Goal: Task Accomplishment & Management: Manage account settings

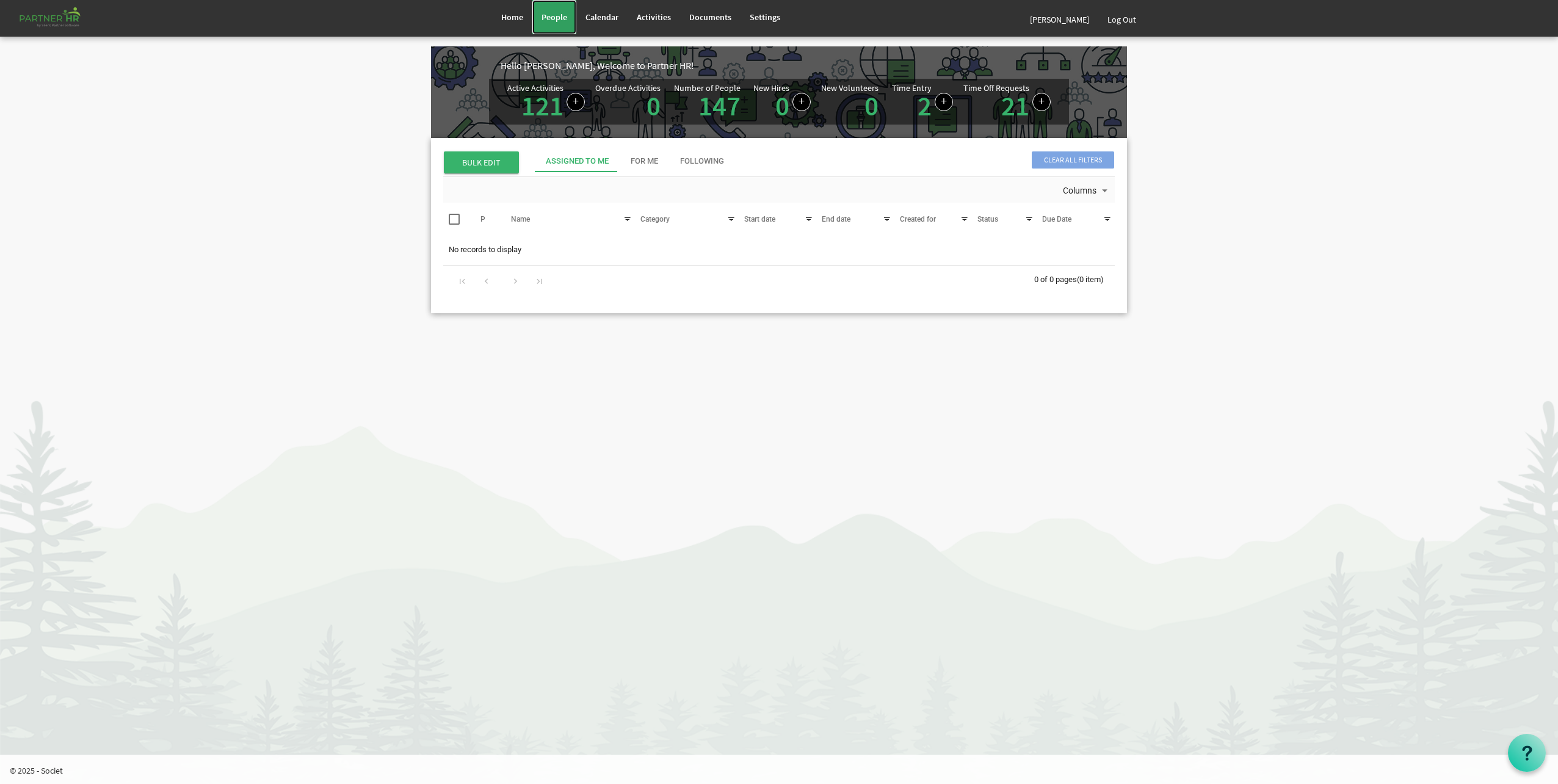
click at [550, 15] on span "People" at bounding box center [555, 17] width 26 height 11
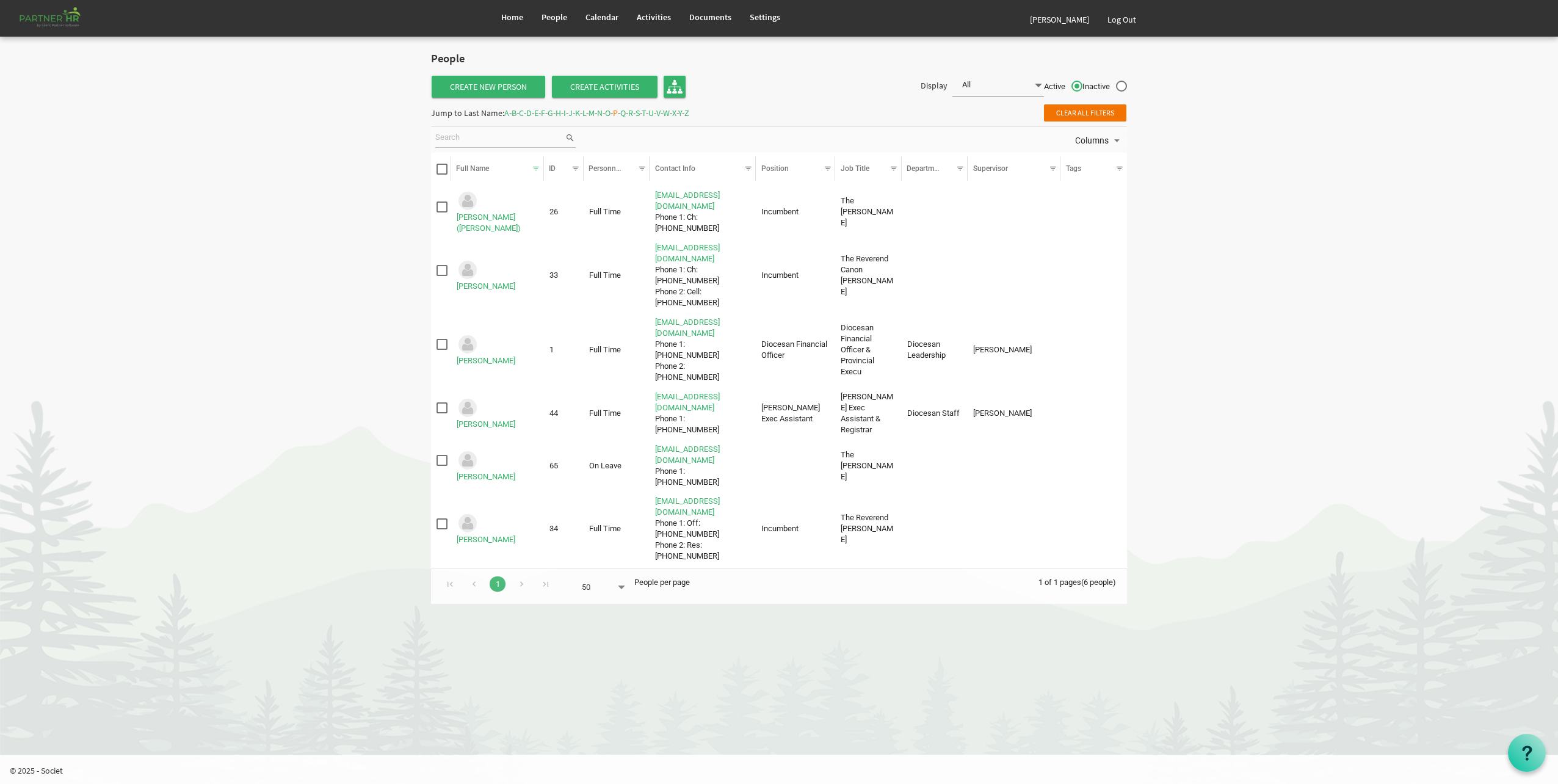
click at [640, 112] on span "S" at bounding box center [638, 113] width 4 height 11
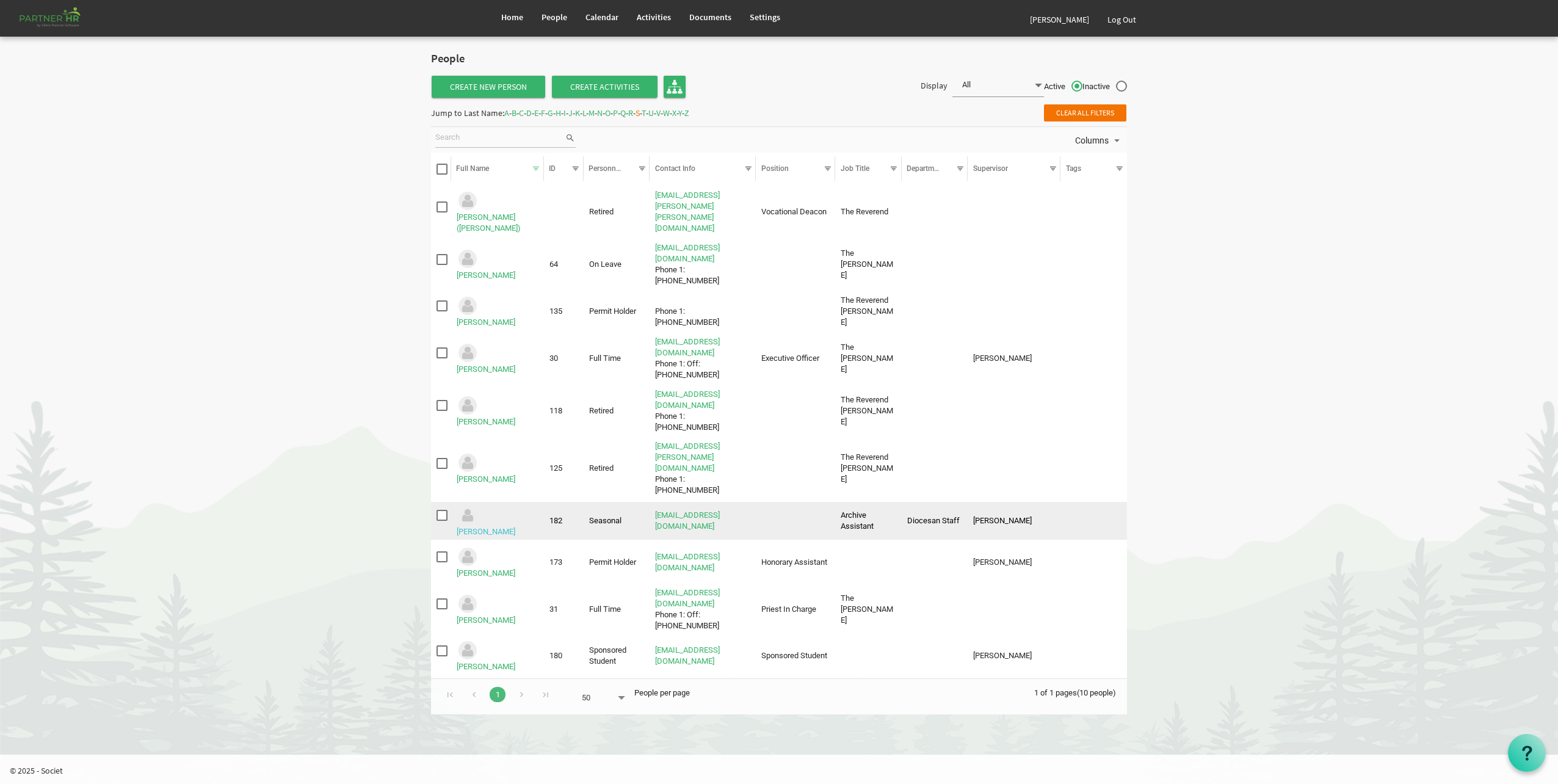
click at [513, 527] on link "Soares, Cristina" at bounding box center [486, 531] width 59 height 9
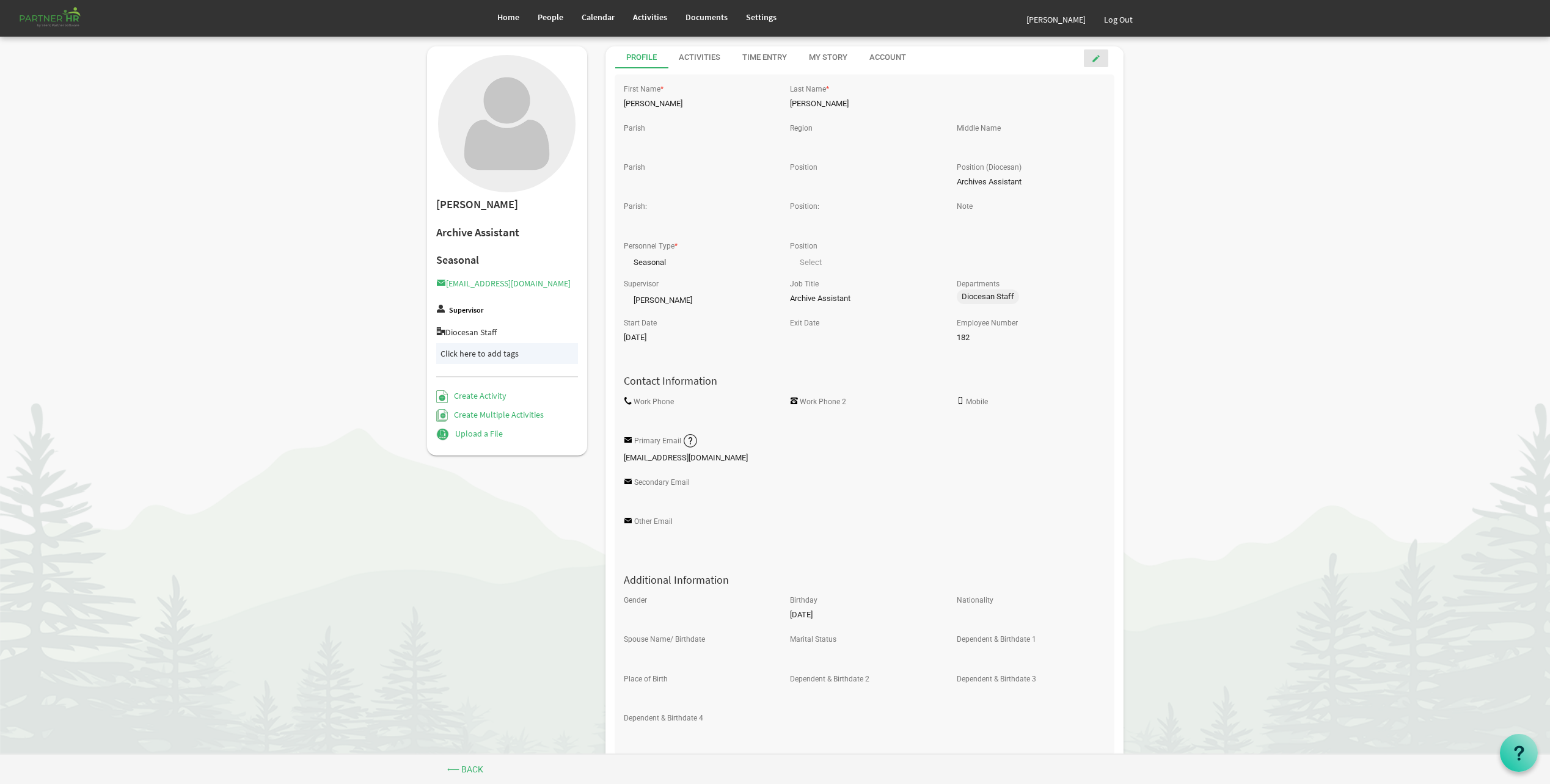
click at [1102, 58] on link at bounding box center [1096, 58] width 24 height 18
click at [730, 504] on input "Secondary Email" at bounding box center [781, 502] width 314 height 18
type input "[EMAIL_ADDRESS][DOMAIN_NAME]"
drag, startPoint x: 759, startPoint y: 460, endPoint x: 590, endPoint y: 460, distance: 169.0
click at [590, 460] on div "Cristina Soares Archive Assistant Seasonal cristinaisabelsoares07@gmail.com Sup…" at bounding box center [775, 558] width 715 height 1022
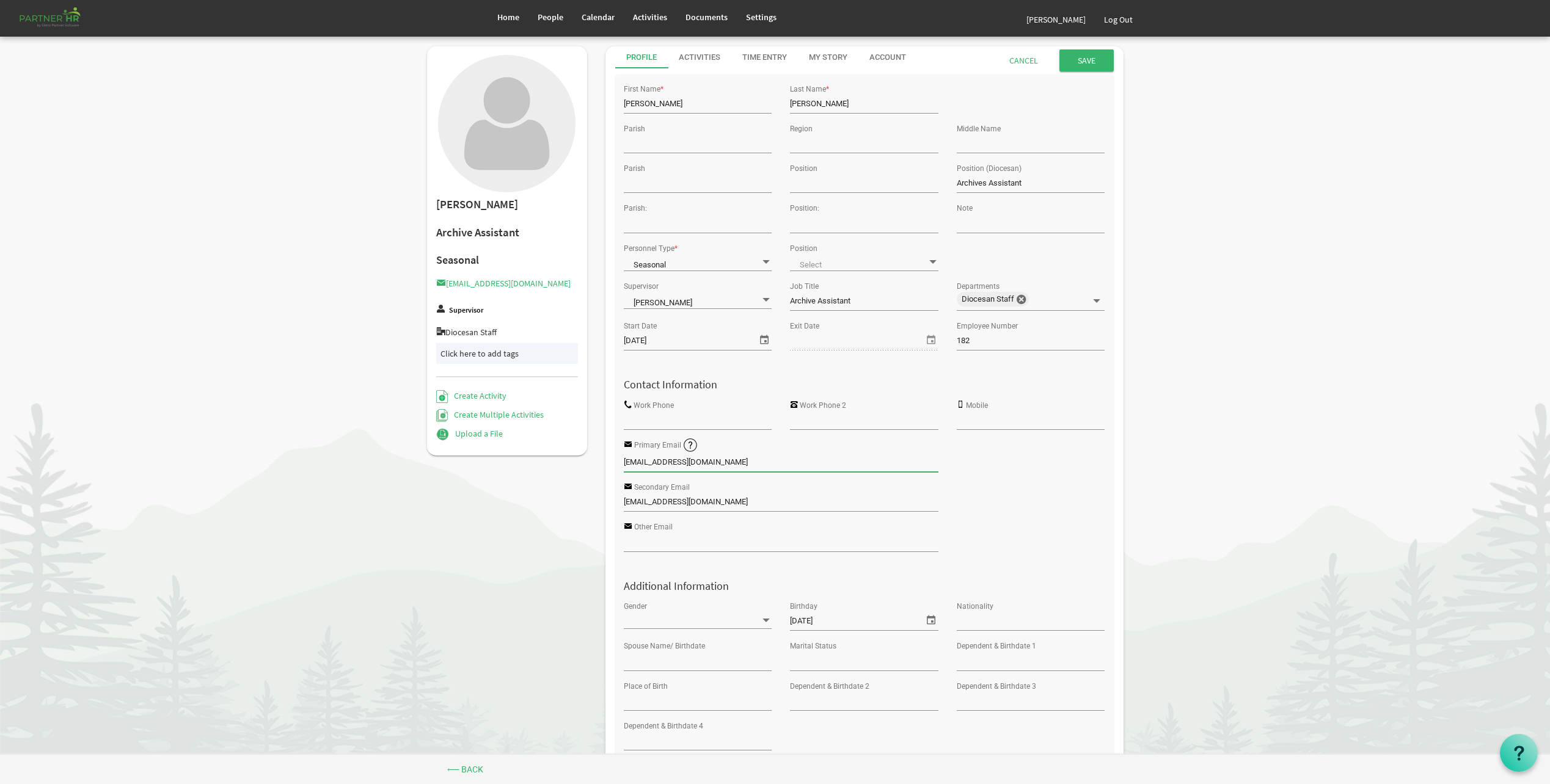
type input "[EMAIL_ADDRESS][DOMAIN_NAME]"
click at [1060, 49] on input "Save" at bounding box center [1087, 60] width 54 height 22
click at [766, 9] on link "Settings" at bounding box center [761, 17] width 49 height 35
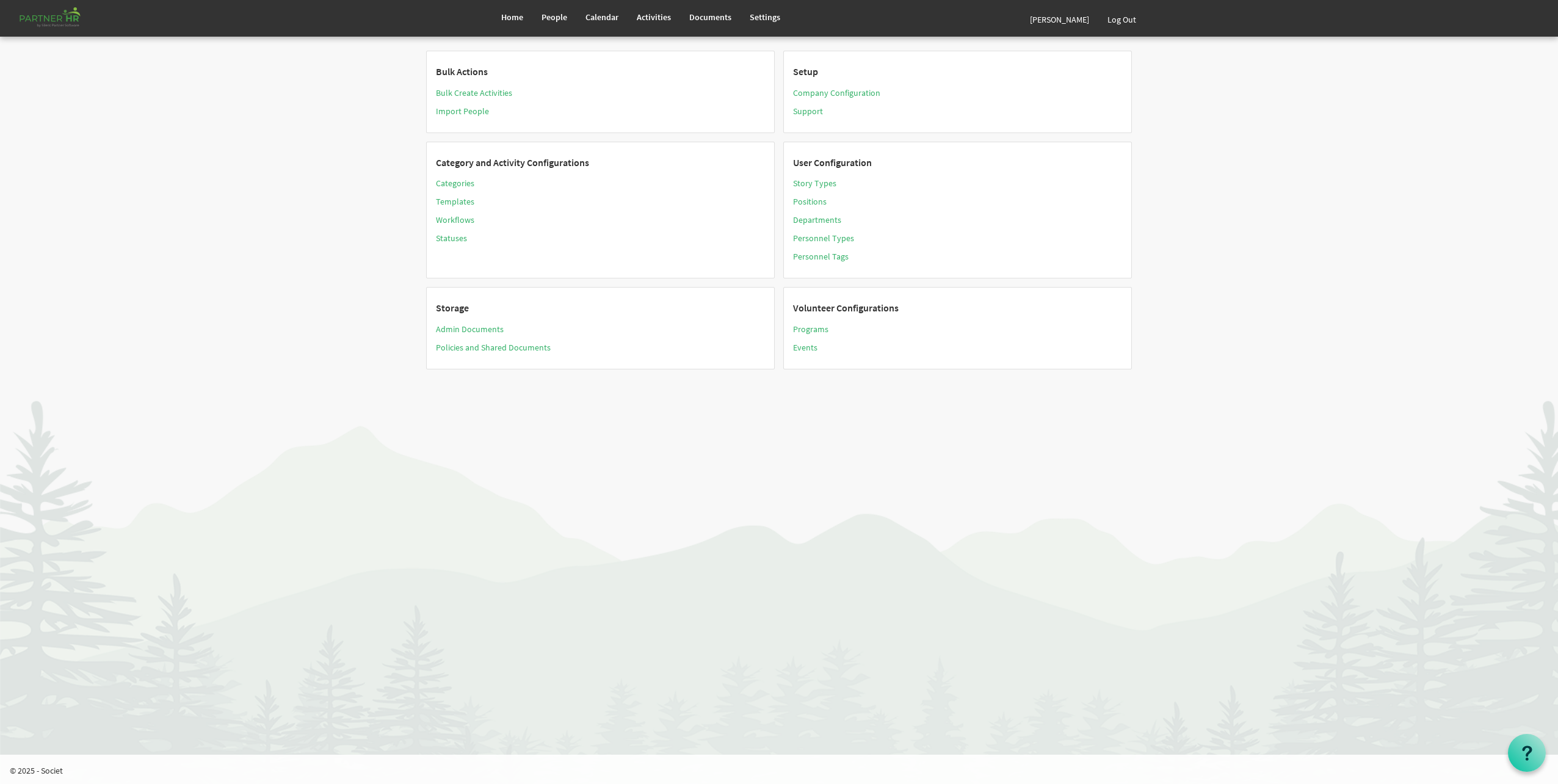
drag, startPoint x: 1463, startPoint y: 519, endPoint x: 1257, endPoint y: 148, distance: 424.4
click at [1463, 516] on html "Home People Calendar" at bounding box center [779, 392] width 1558 height 784
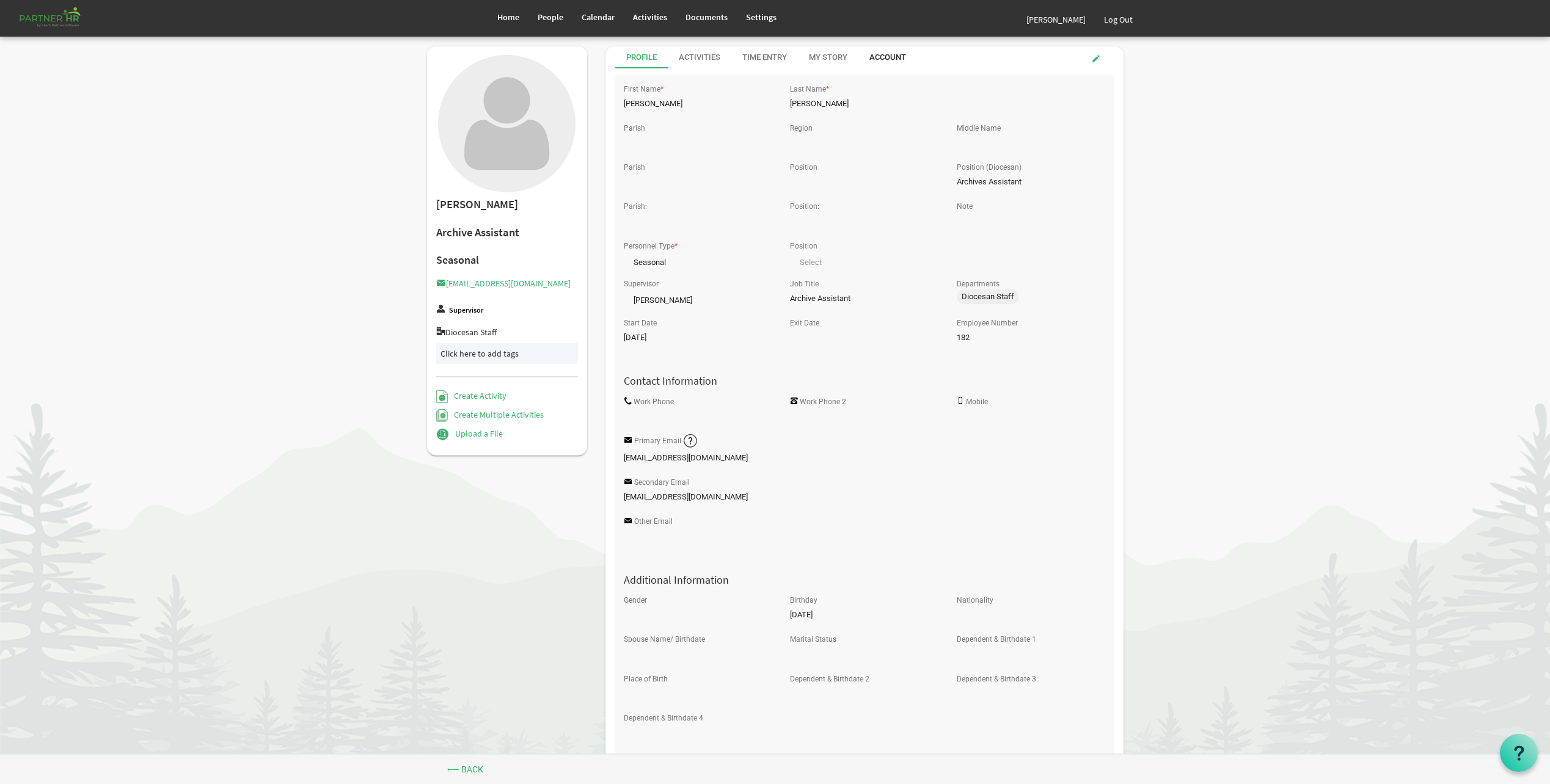
click at [906, 54] on div "Account" at bounding box center [887, 58] width 37 height 12
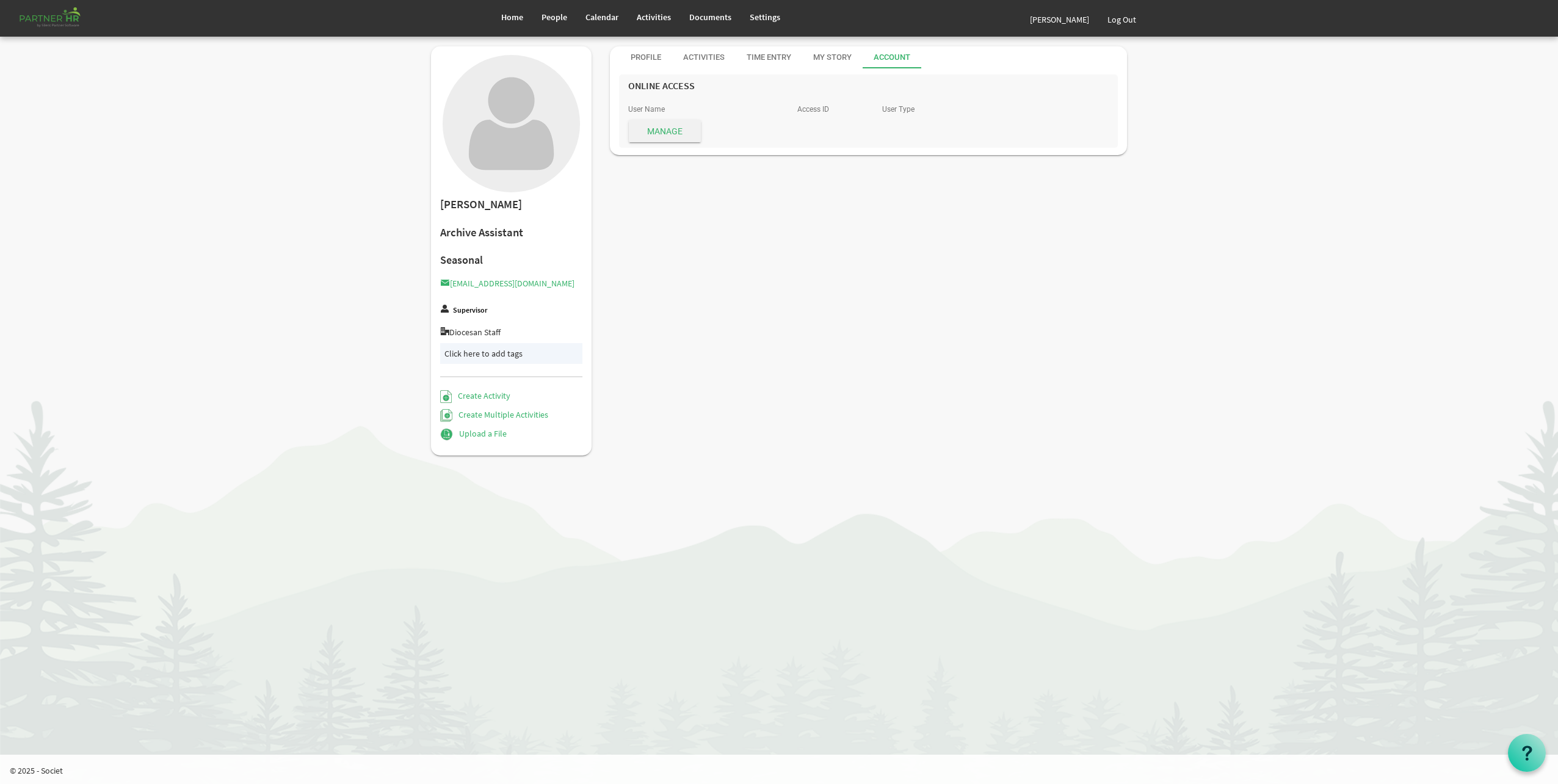
click at [645, 139] on span "Manage" at bounding box center [665, 131] width 72 height 22
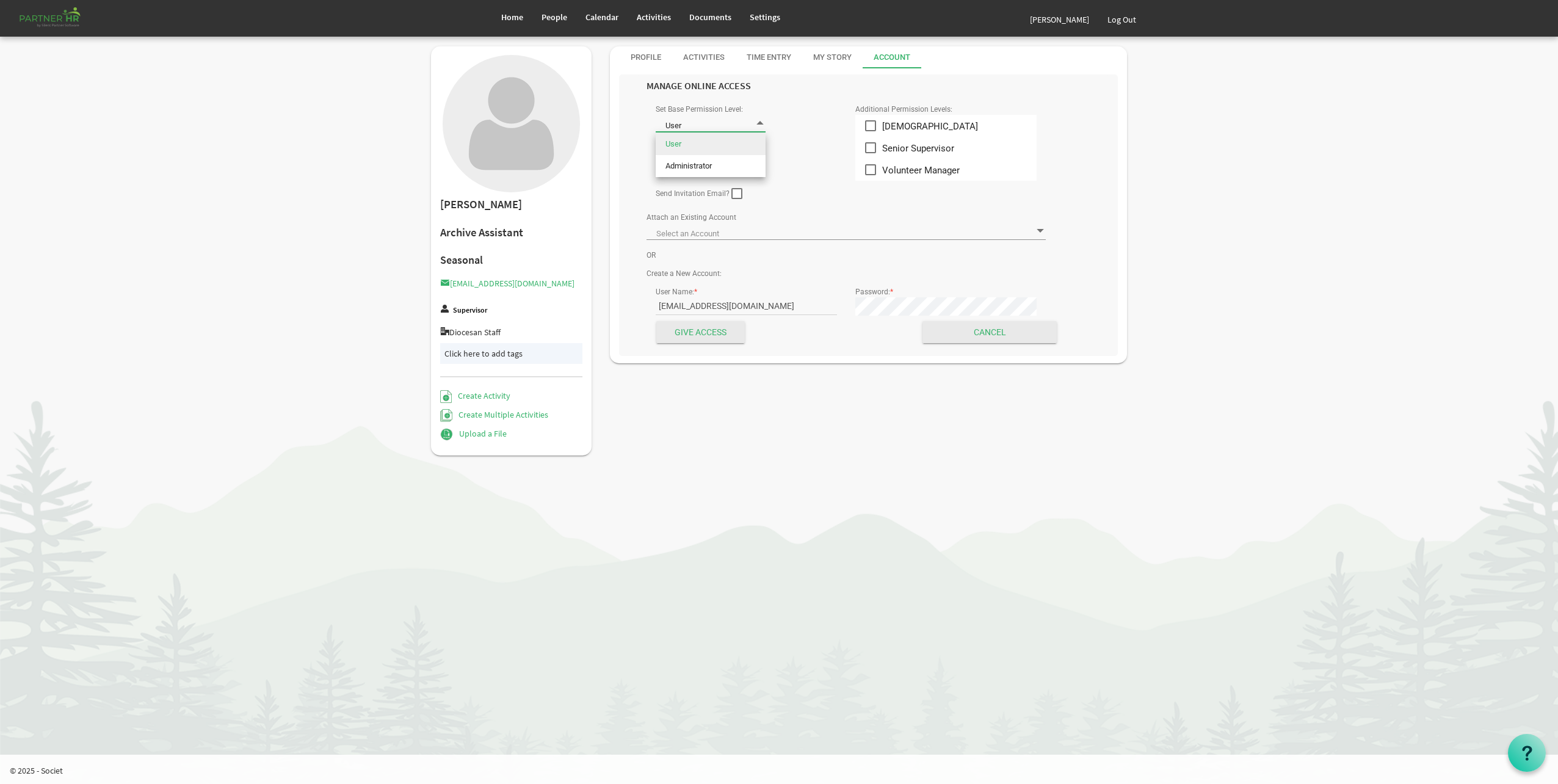
click at [718, 130] on span "User User" at bounding box center [711, 123] width 110 height 17
click at [704, 145] on li "User" at bounding box center [711, 144] width 110 height 22
click at [805, 185] on div "Send Invitation Email?" at bounding box center [846, 194] width 400 height 20
click at [734, 193] on span at bounding box center [737, 194] width 11 height 11
click at [732, 190] on input "checkbox" at bounding box center [731, 189] width 1 height 1
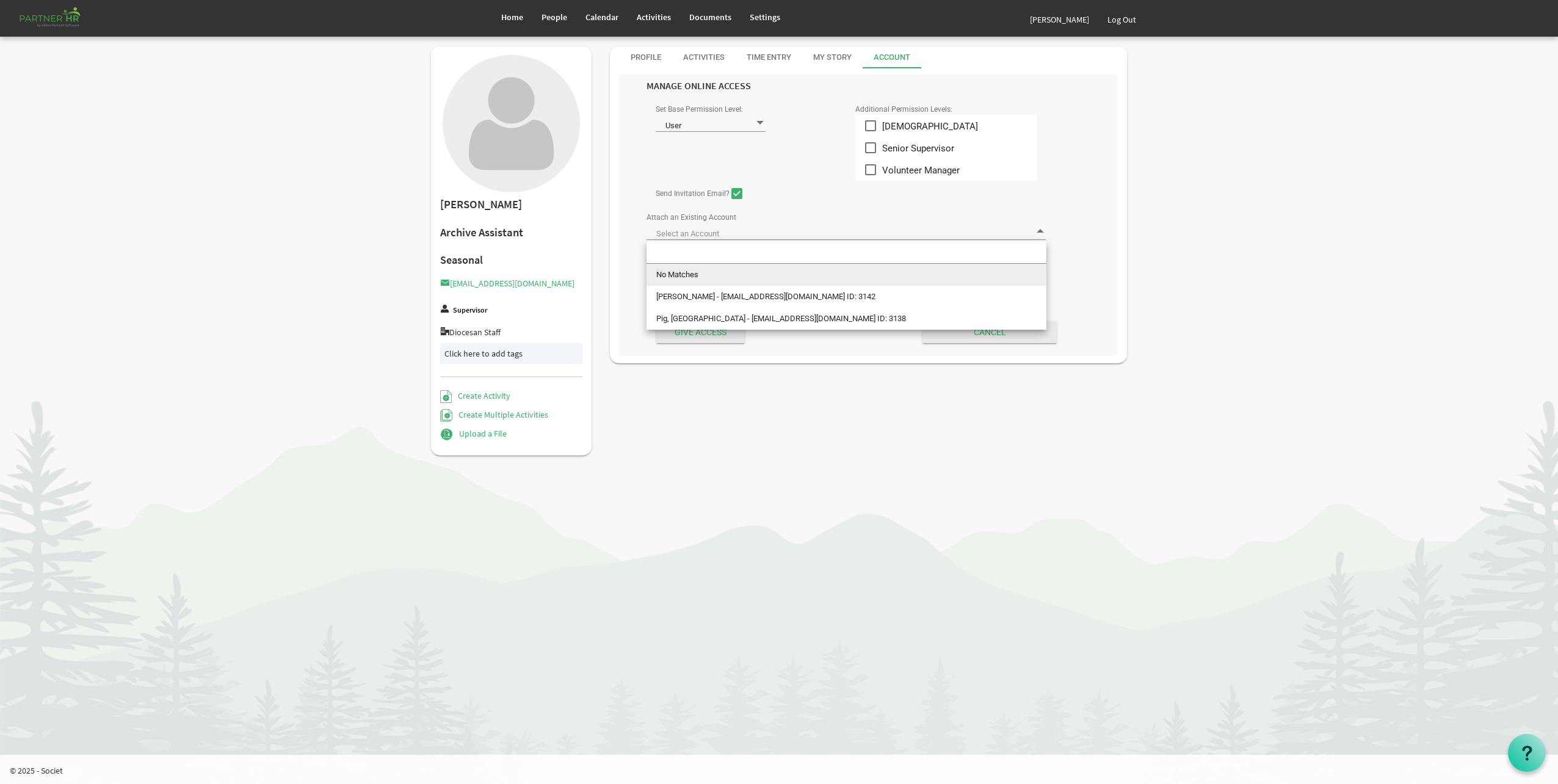
click at [781, 231] on span at bounding box center [846, 231] width 400 height 17
click at [813, 198] on div "Send Invitation Email?" at bounding box center [846, 194] width 400 height 20
click at [731, 195] on span at bounding box center [737, 194] width 11 height 11
click at [731, 190] on input "checkbox" at bounding box center [731, 189] width 1 height 1
click at [735, 194] on span at bounding box center [737, 194] width 11 height 11
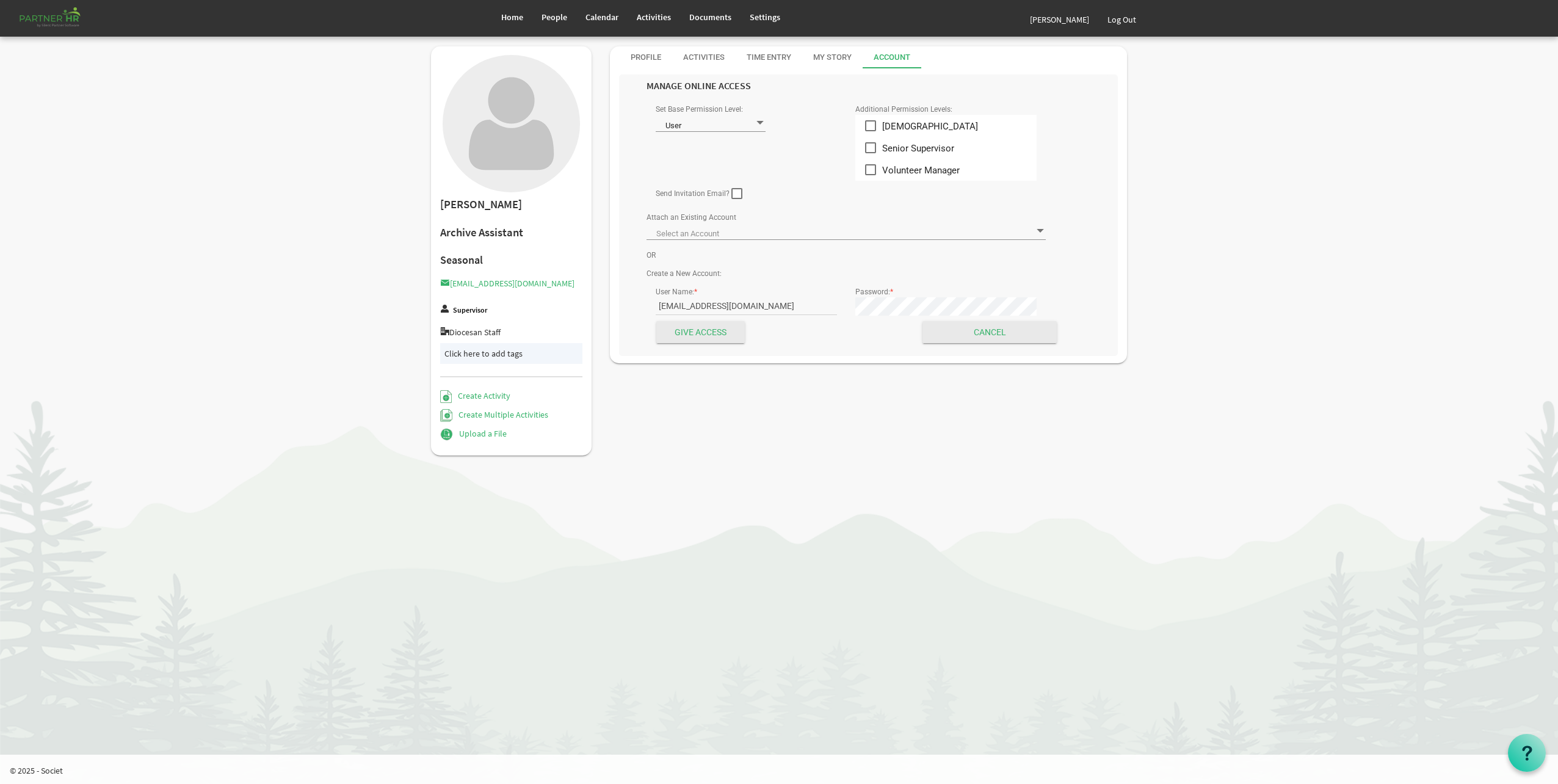
click at [732, 190] on input "checkbox" at bounding box center [731, 189] width 1 height 1
click at [735, 190] on span at bounding box center [737, 194] width 11 height 11
click at [732, 190] on input "checkbox" at bounding box center [731, 189] width 1 height 1
checkbox input "false"
click at [650, 62] on div "Profile" at bounding box center [646, 58] width 30 height 12
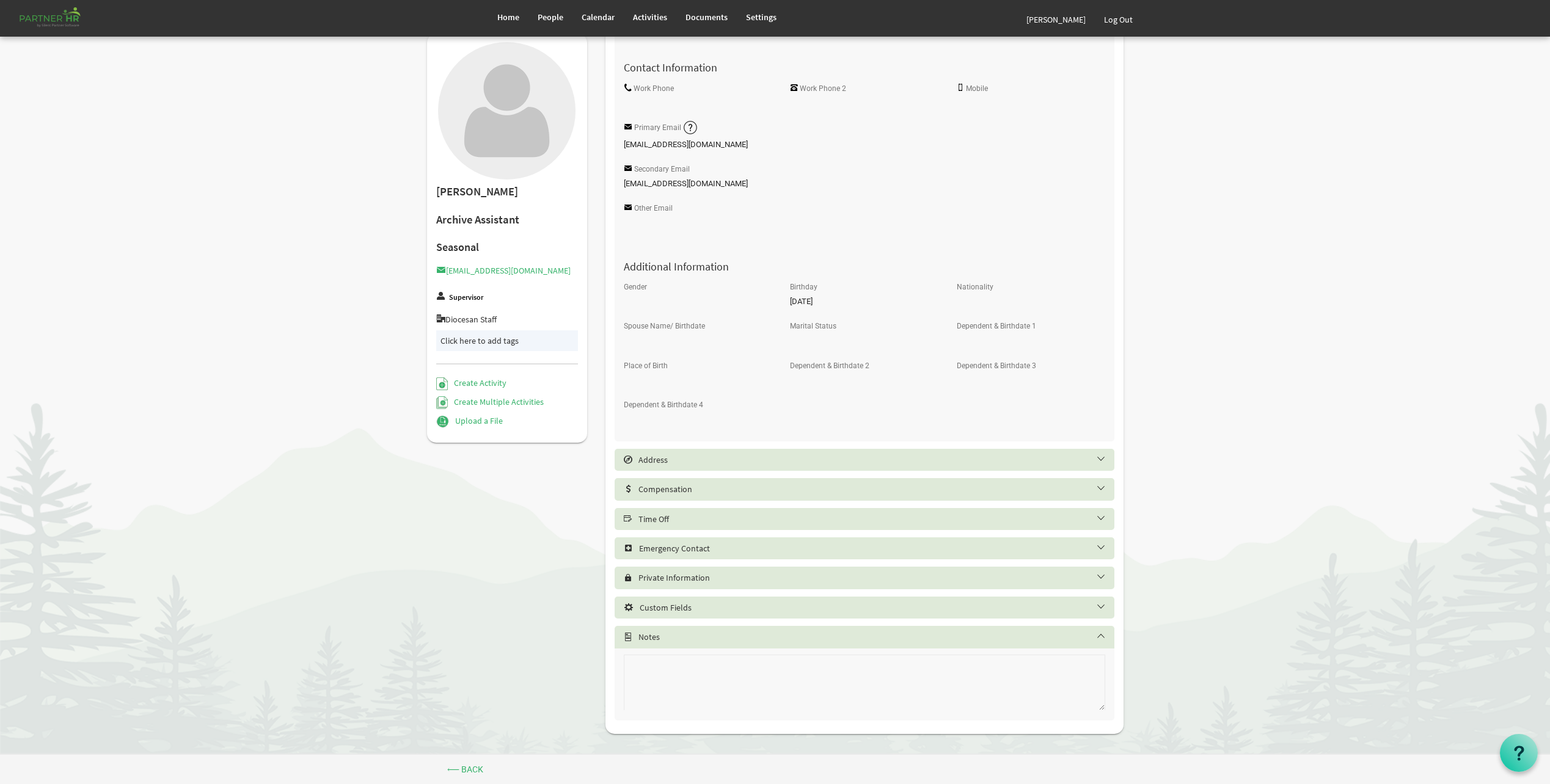
scroll to position [317, 0]
click at [671, 524] on div "Time Off" at bounding box center [864, 515] width 500 height 22
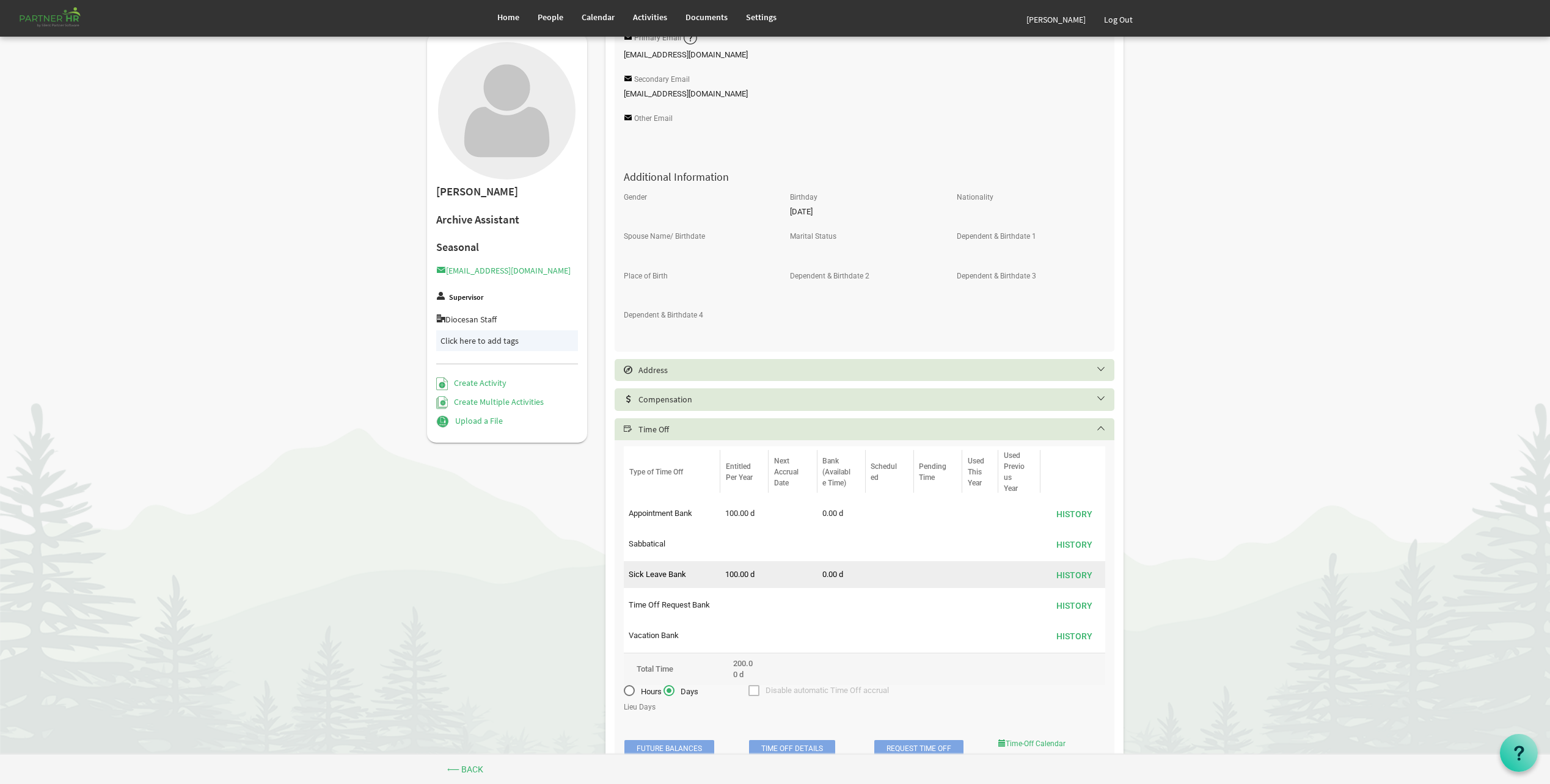
scroll to position [439, 0]
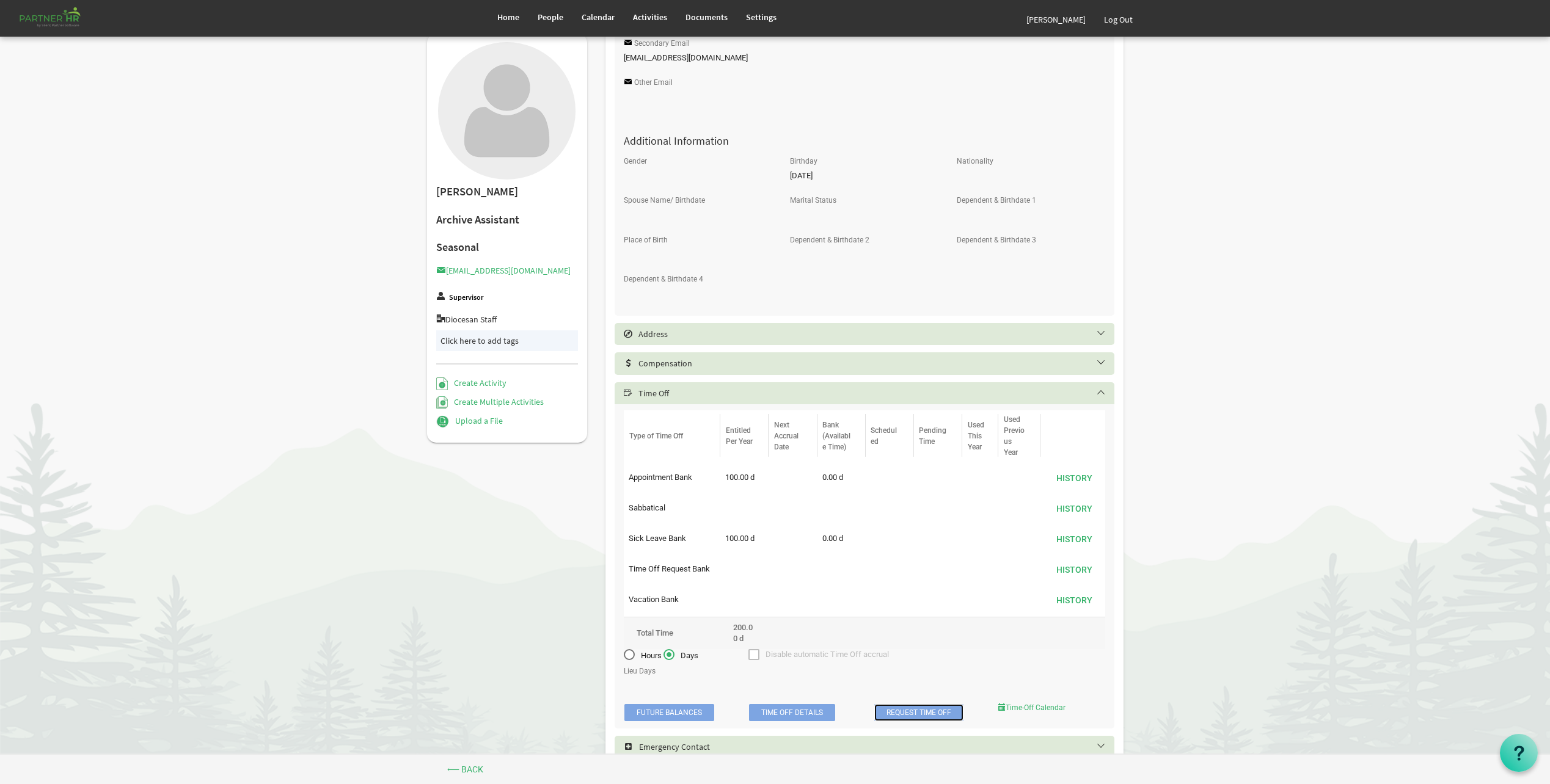
click at [942, 716] on link "Request Time Off" at bounding box center [919, 712] width 89 height 17
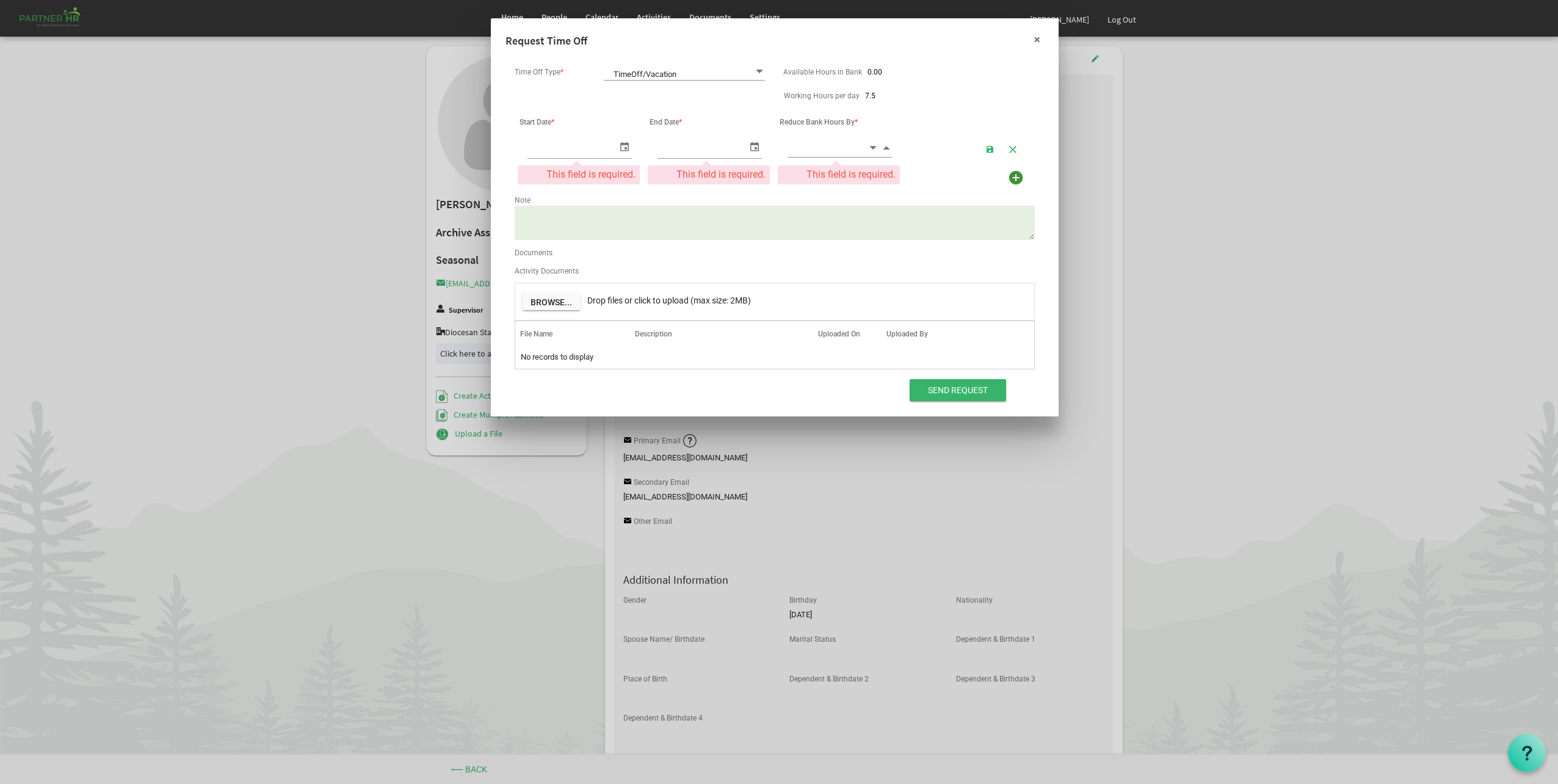
click at [1035, 41] on button "×" at bounding box center [1037, 39] width 30 height 30
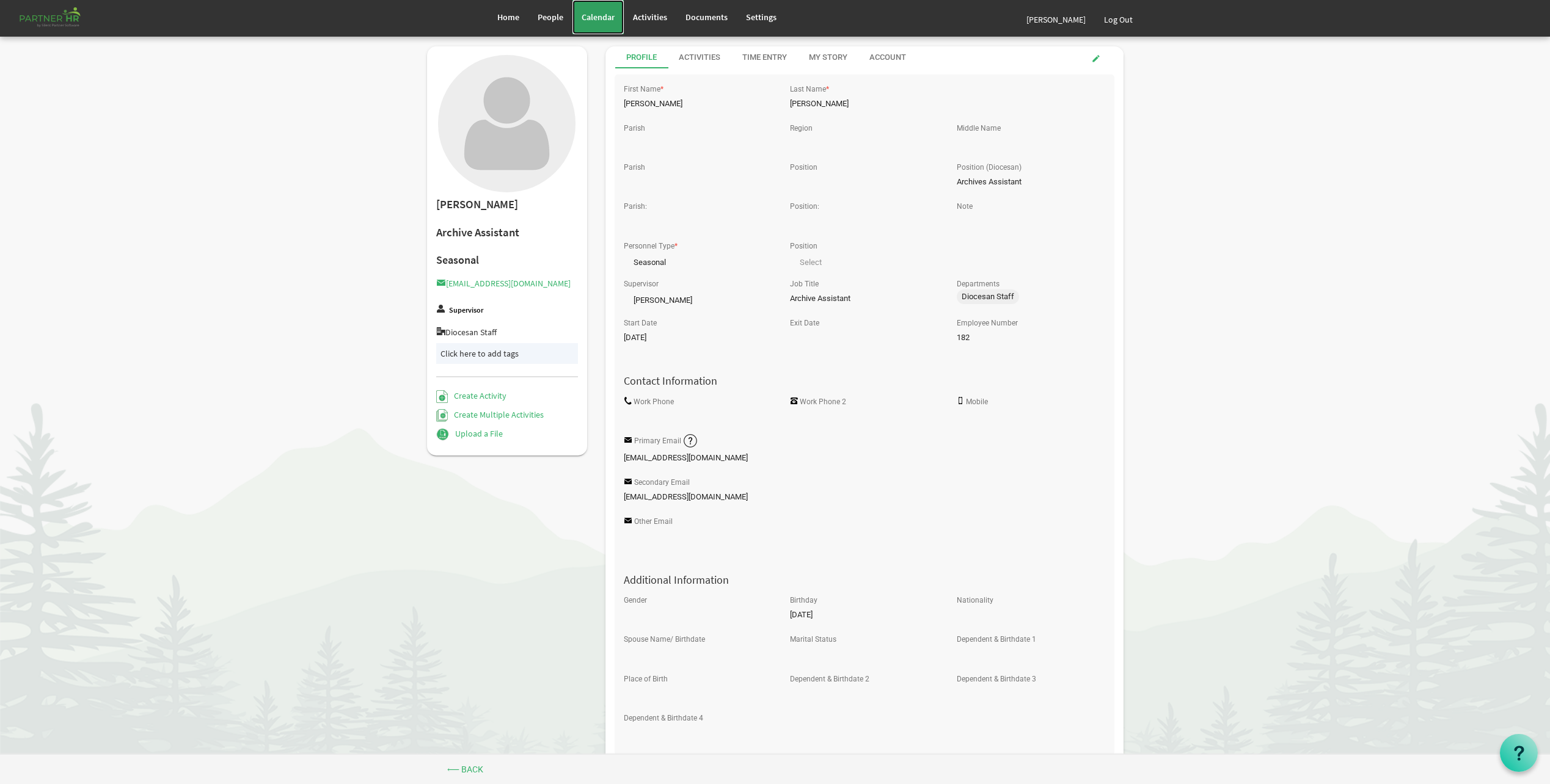
click at [602, 18] on span "Calendar" at bounding box center [598, 17] width 33 height 11
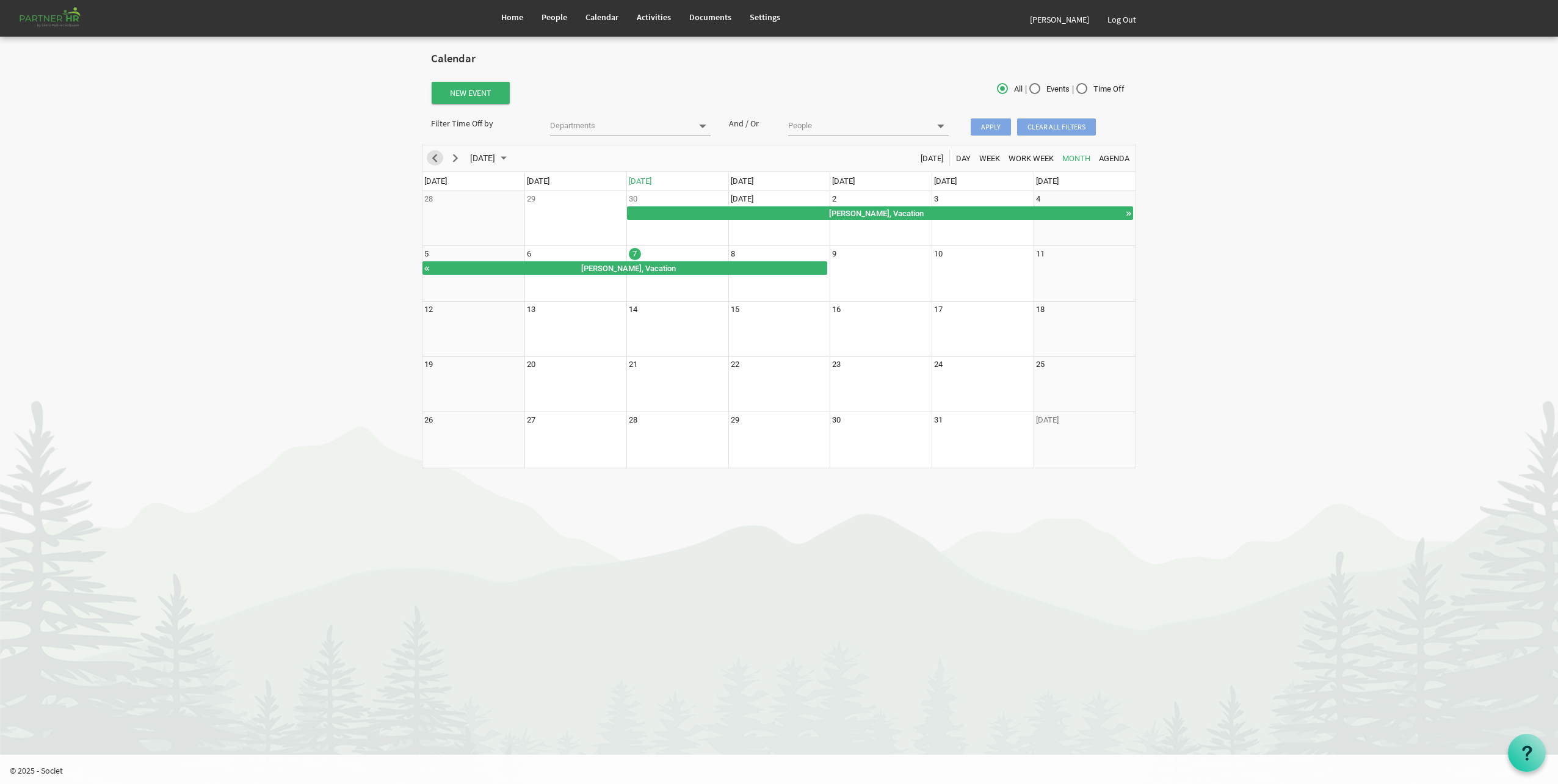
click at [433, 160] on span "Previous" at bounding box center [435, 158] width 15 height 16
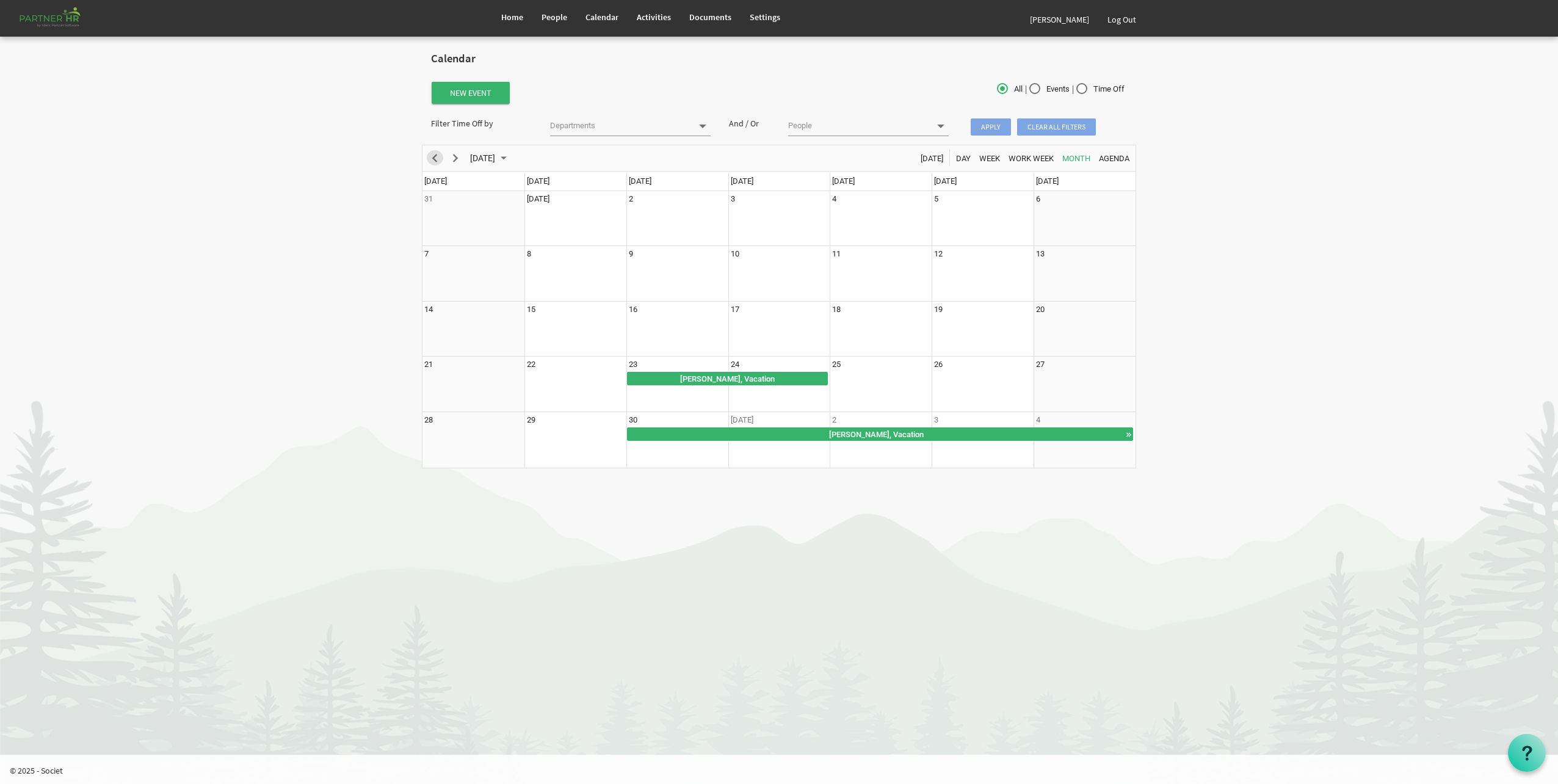
click at [433, 160] on span "Previous" at bounding box center [435, 158] width 15 height 16
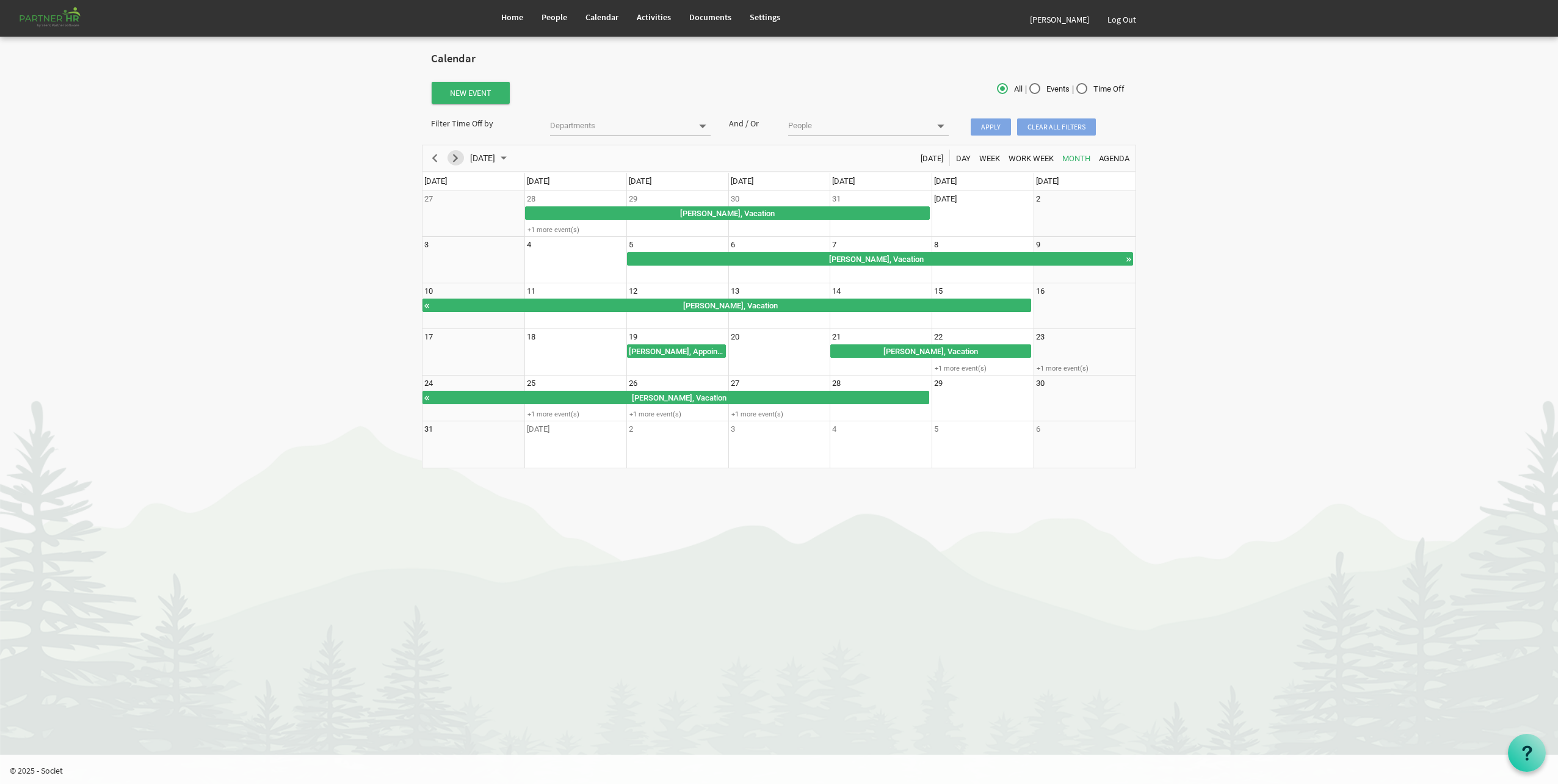
click at [451, 155] on span "Next" at bounding box center [456, 158] width 15 height 16
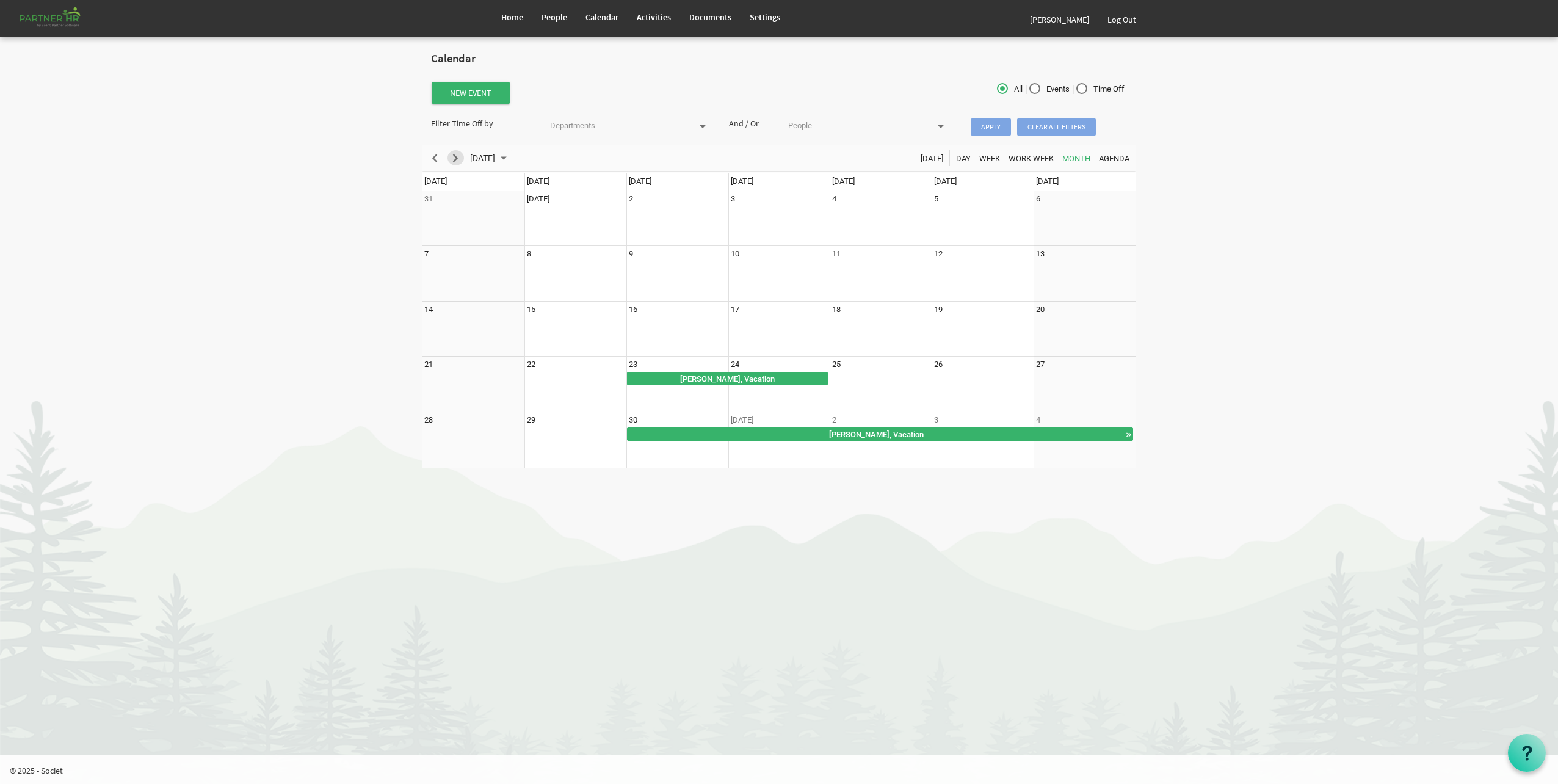
click at [451, 155] on span "Next" at bounding box center [456, 158] width 15 height 16
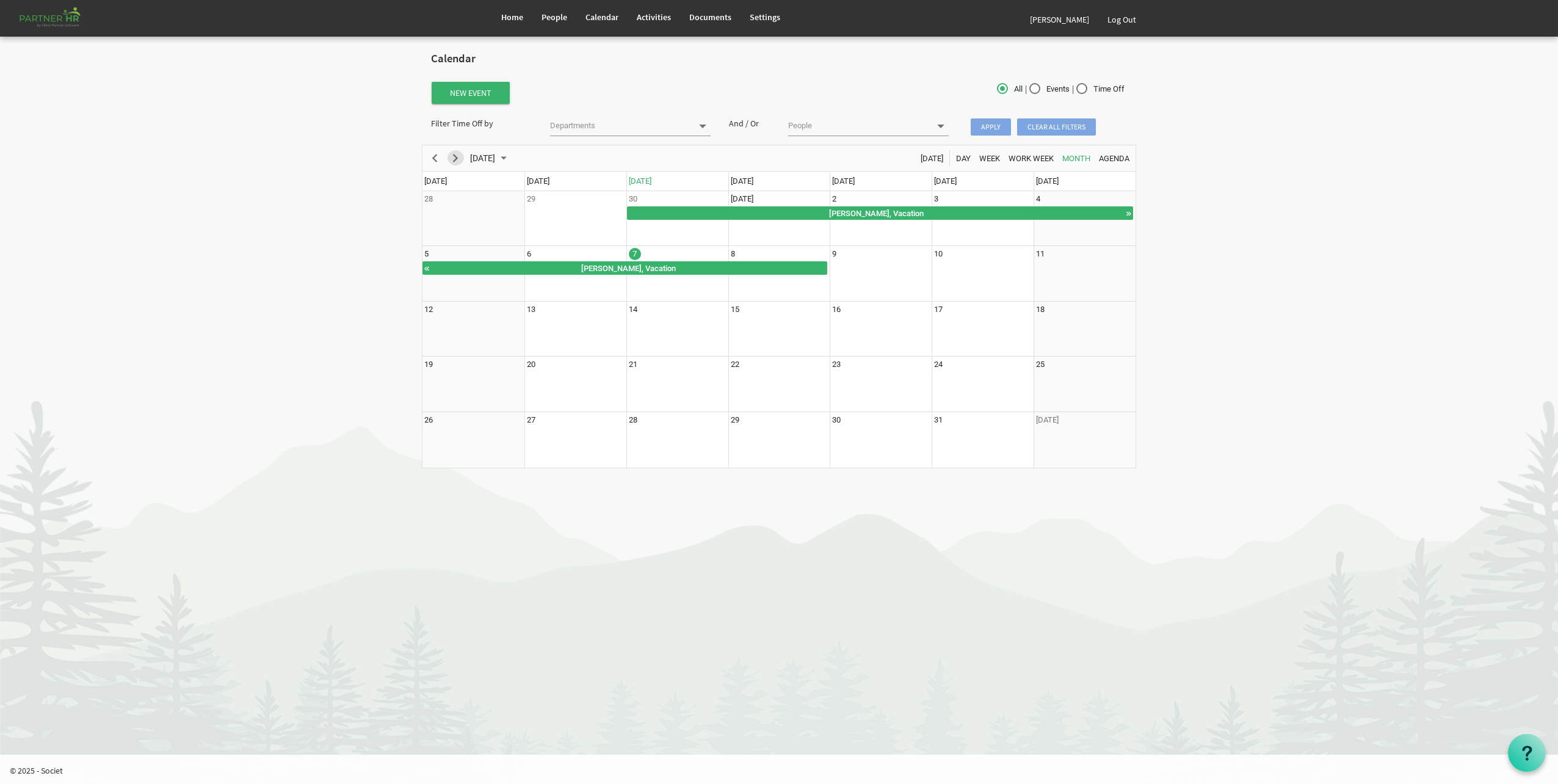
click at [456, 162] on span "Next" at bounding box center [456, 158] width 15 height 16
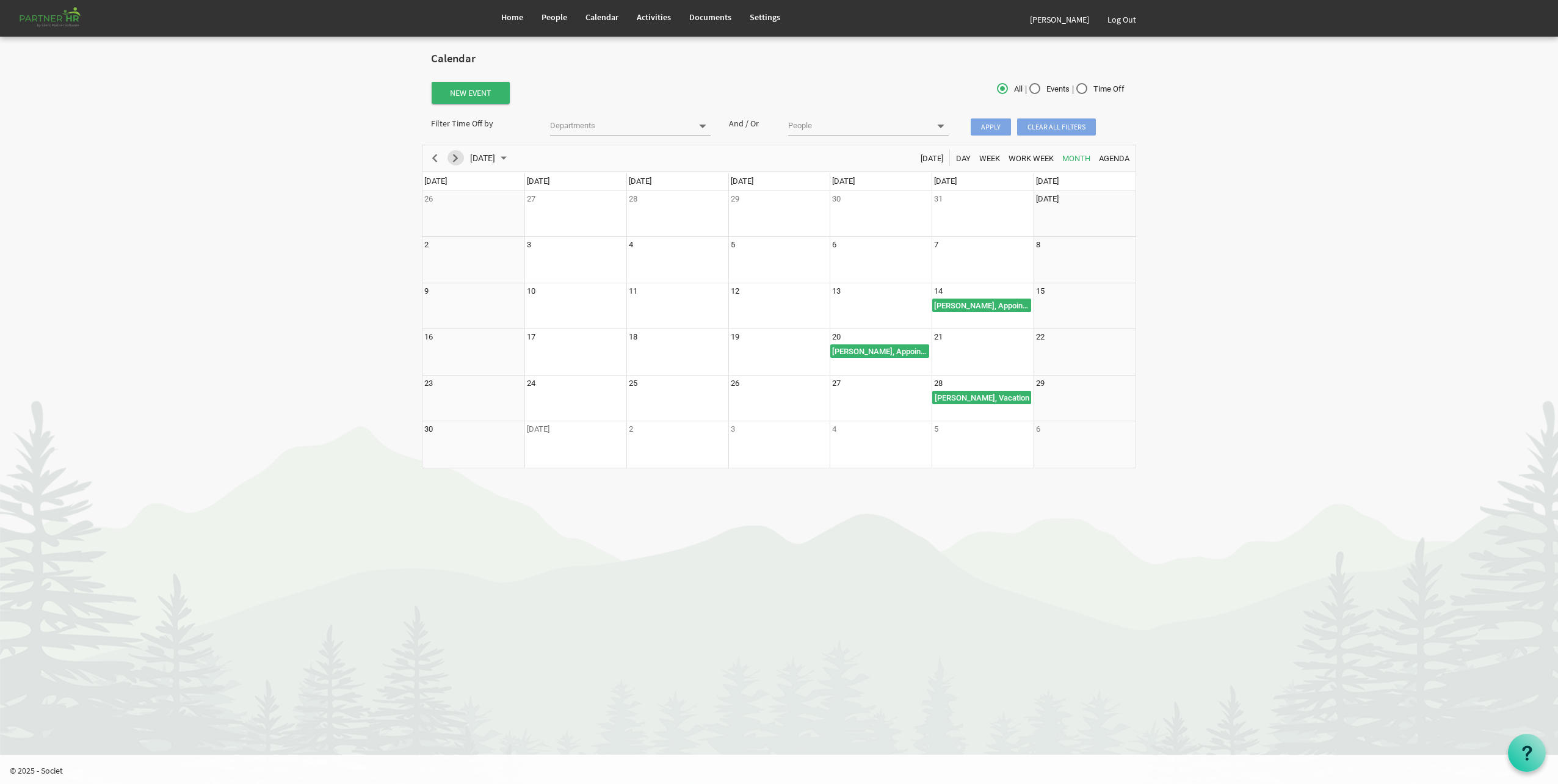
click at [457, 160] on span "Next" at bounding box center [456, 158] width 15 height 16
click at [441, 151] on div "previous period" at bounding box center [435, 158] width 21 height 26
click at [438, 153] on span "Previous" at bounding box center [435, 158] width 15 height 16
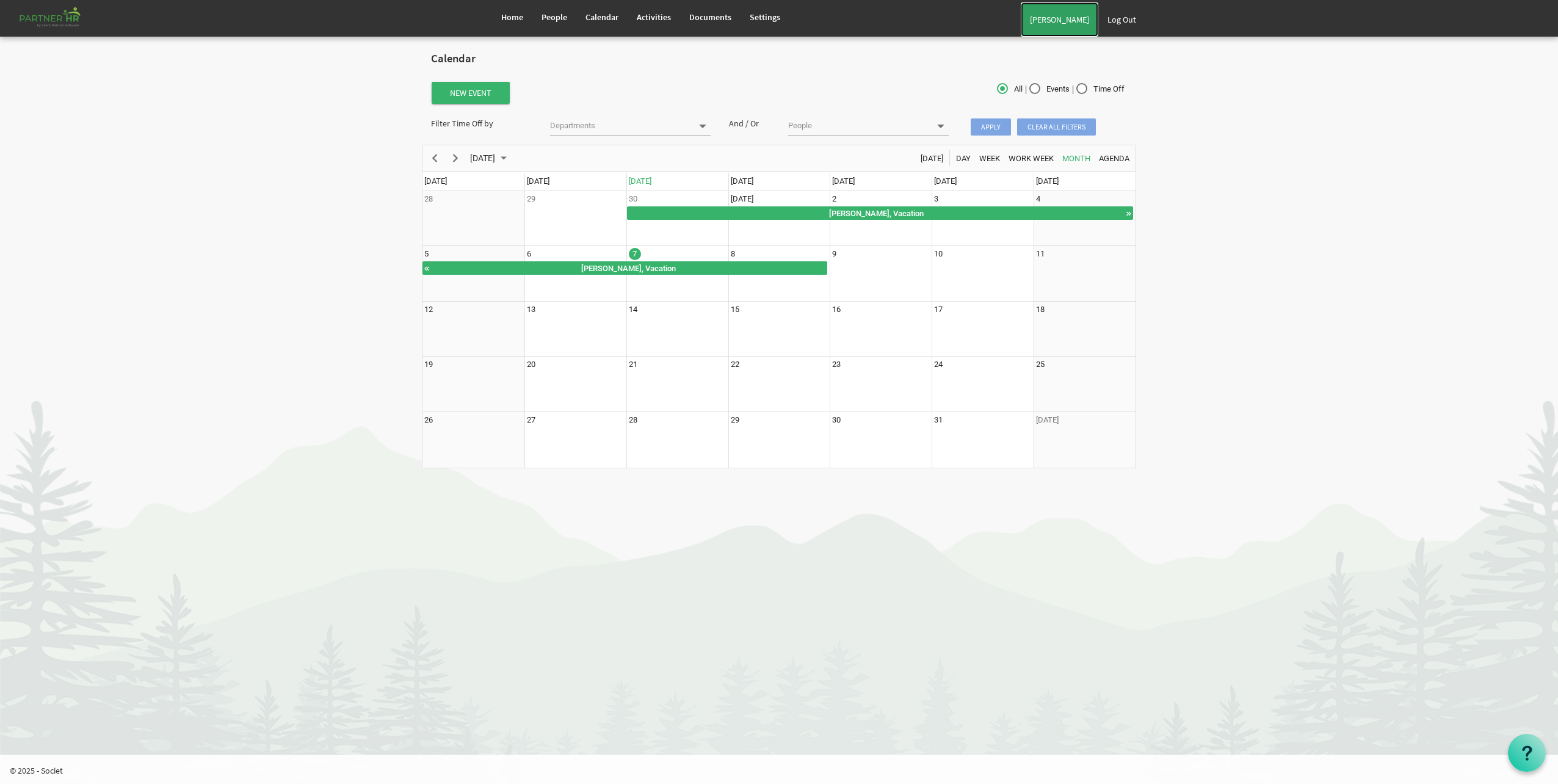
click at [1060, 20] on link "[PERSON_NAME]" at bounding box center [1060, 20] width 78 height 35
click at [1059, 16] on link "[PERSON_NAME]" at bounding box center [1060, 20] width 78 height 35
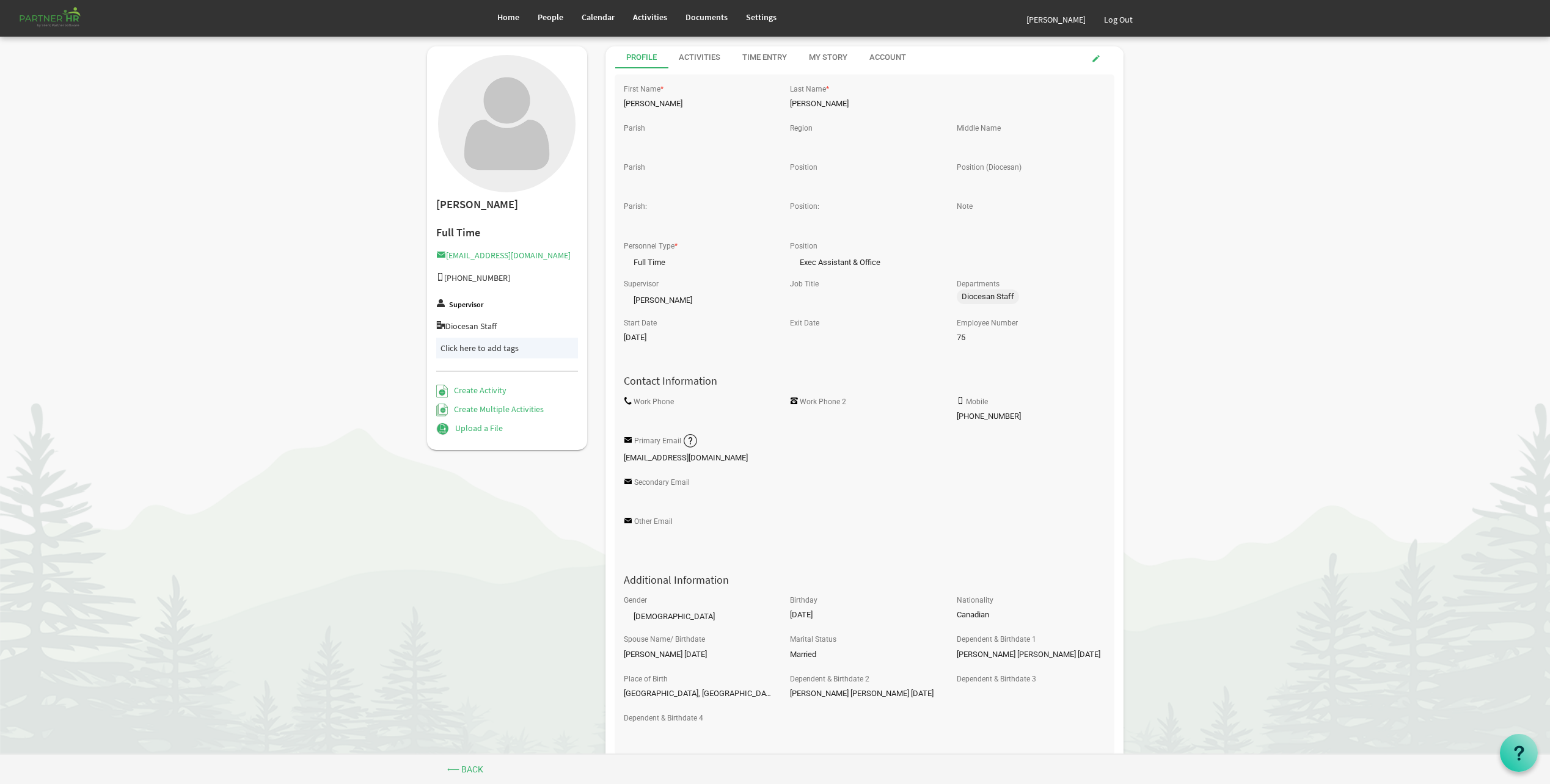
click at [1179, 160] on body "Home People Calendar" at bounding box center [775, 536] width 1550 height 1072
click at [773, 56] on div "Time Entry" at bounding box center [765, 58] width 45 height 12
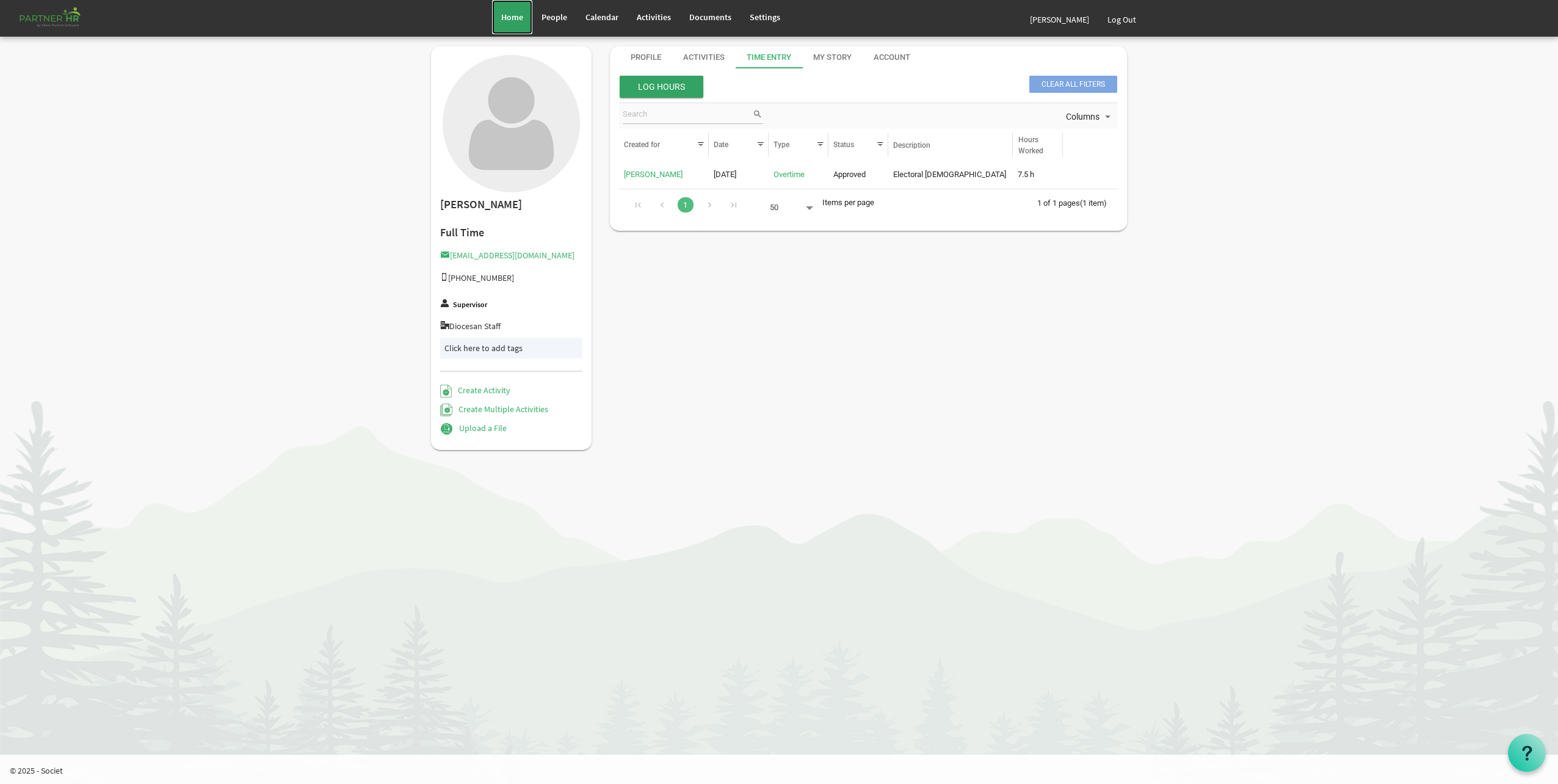
click at [519, 22] on link "Home" at bounding box center [513, 17] width 41 height 35
click at [500, 12] on div "Home People Calendar" at bounding box center [779, 18] width 714 height 37
click at [508, 12] on span "Home" at bounding box center [512, 17] width 22 height 11
click at [656, 89] on span "Log Hours" at bounding box center [662, 87] width 84 height 22
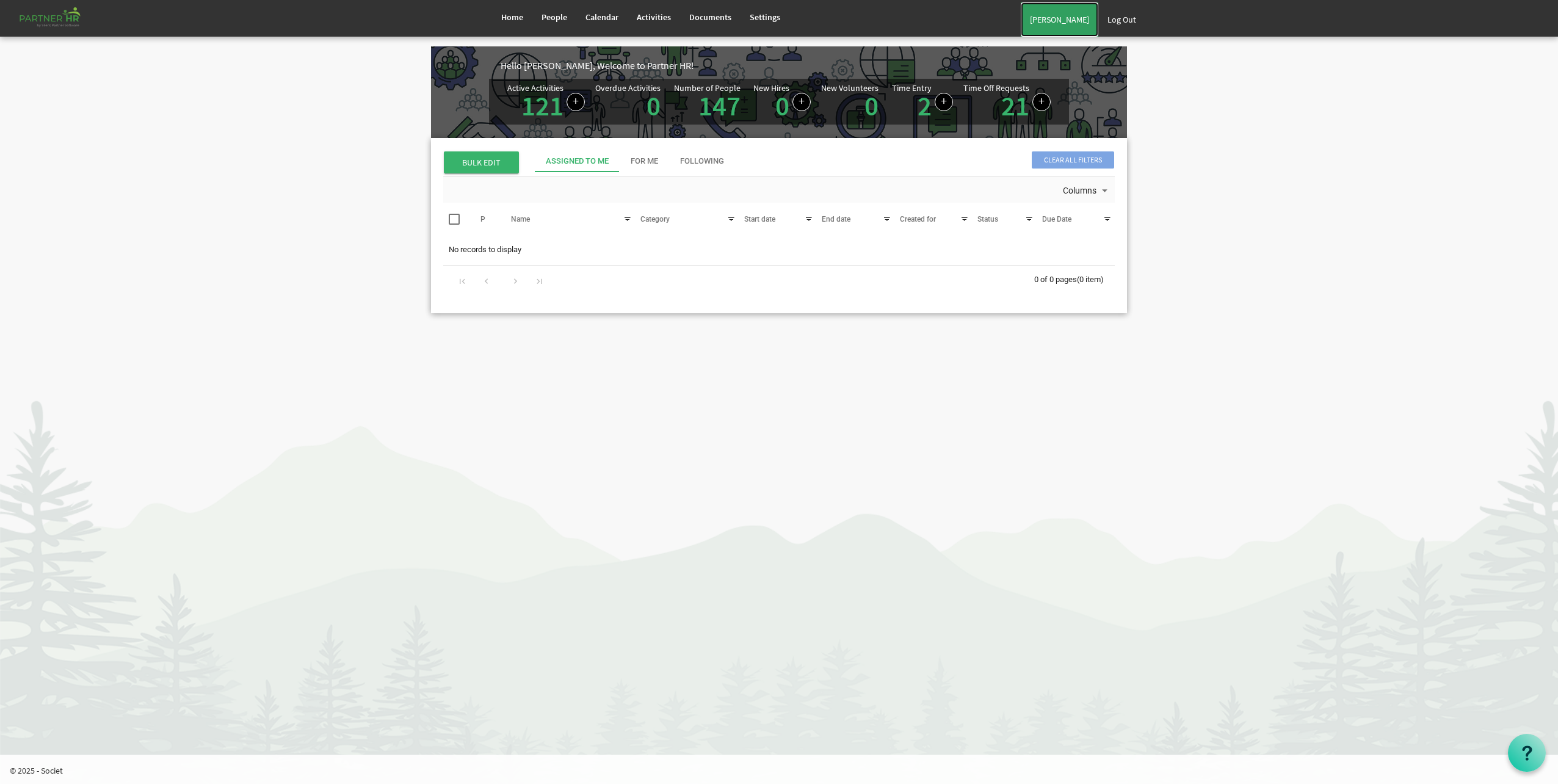
click at [1039, 15] on link "[PERSON_NAME]" at bounding box center [1060, 20] width 78 height 35
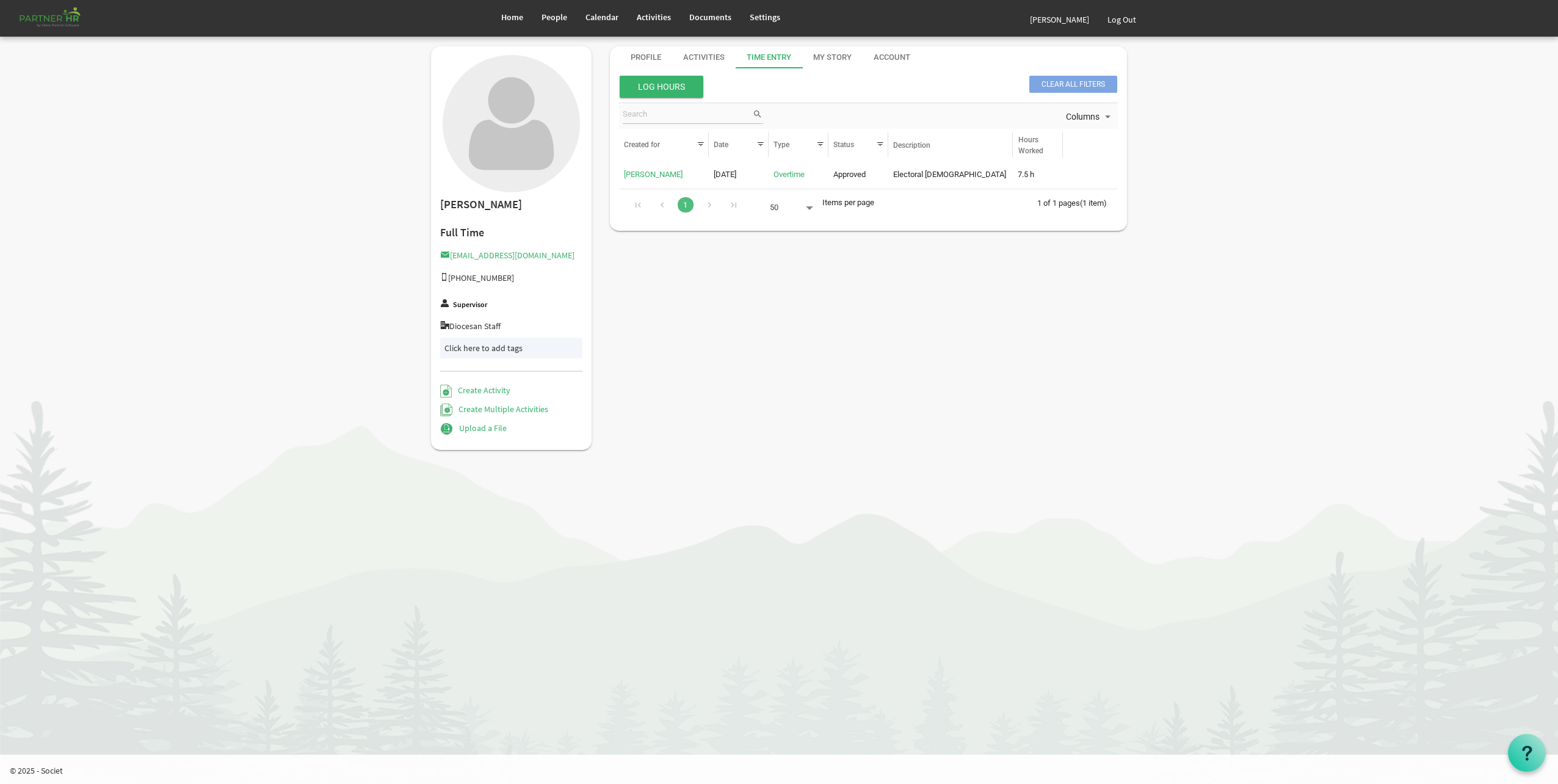
click at [691, 89] on span "Log Hours" at bounding box center [662, 87] width 84 height 22
click at [0, 0] on div at bounding box center [0, 0] width 0 height 0
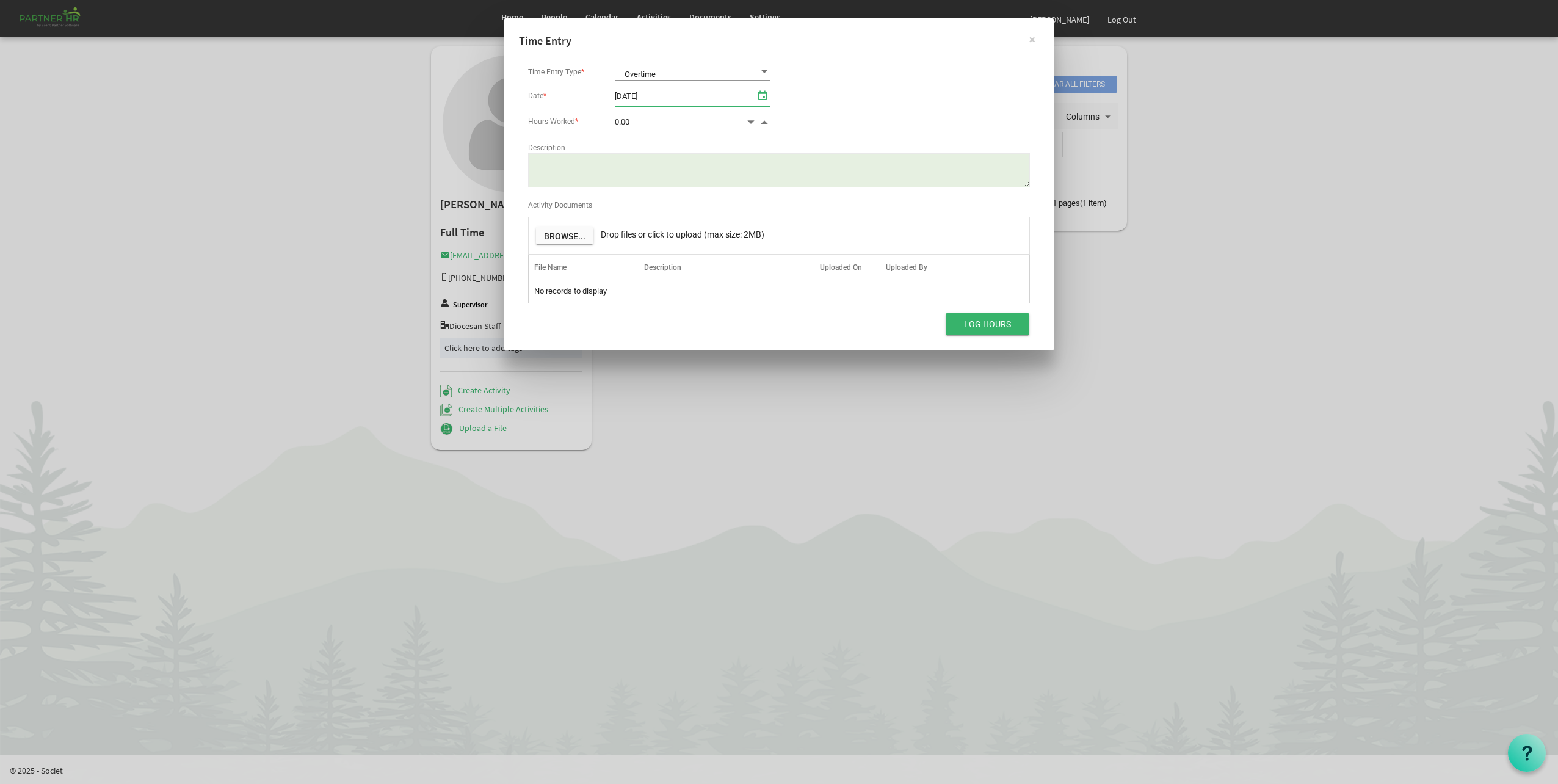
click at [762, 91] on span "select" at bounding box center [763, 95] width 15 height 16
click at [1036, 38] on button "×" at bounding box center [1032, 39] width 30 height 30
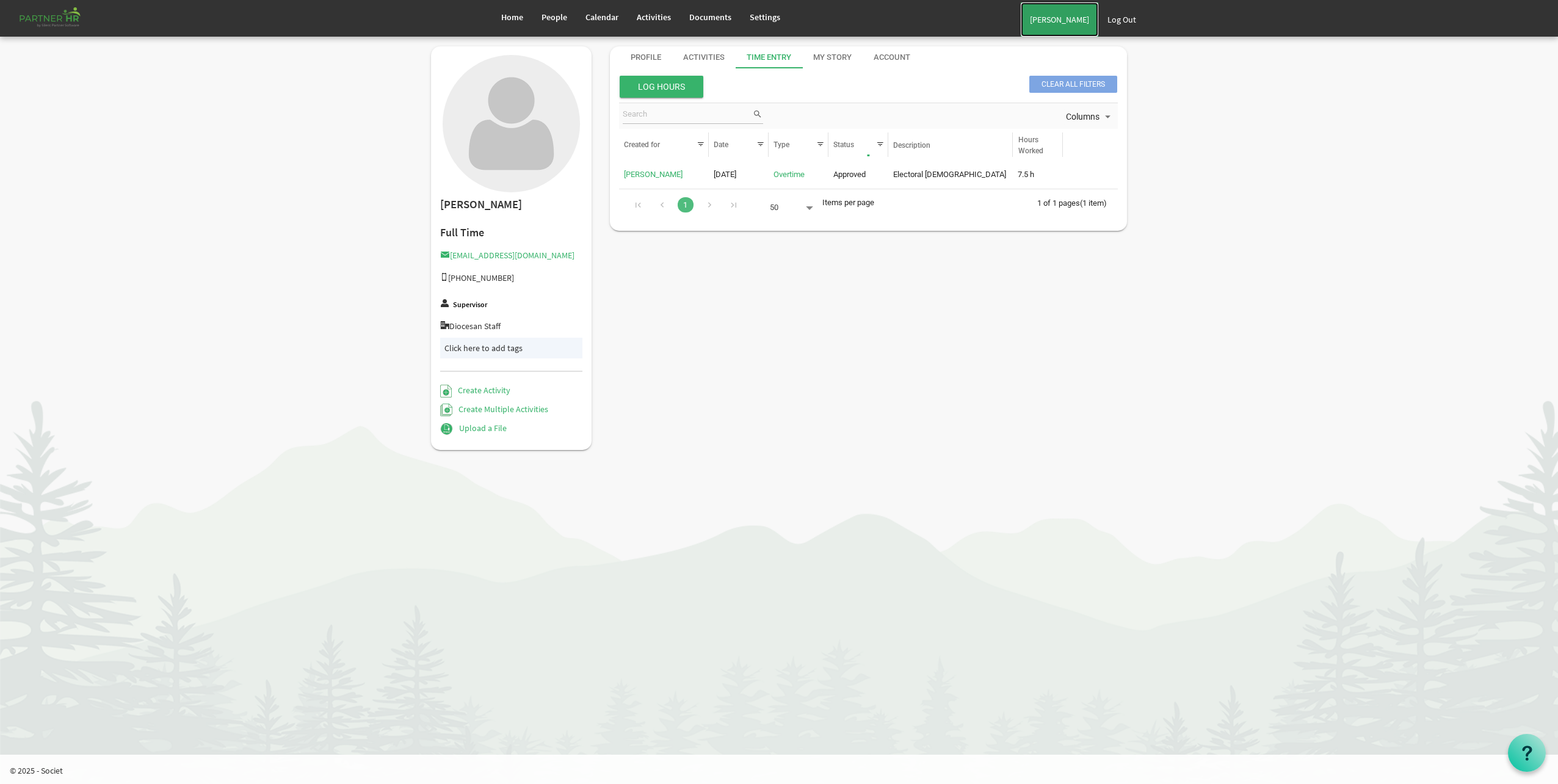
click at [1056, 20] on link "[PERSON_NAME]" at bounding box center [1060, 20] width 78 height 35
click at [653, 59] on div "Profile" at bounding box center [646, 58] width 30 height 12
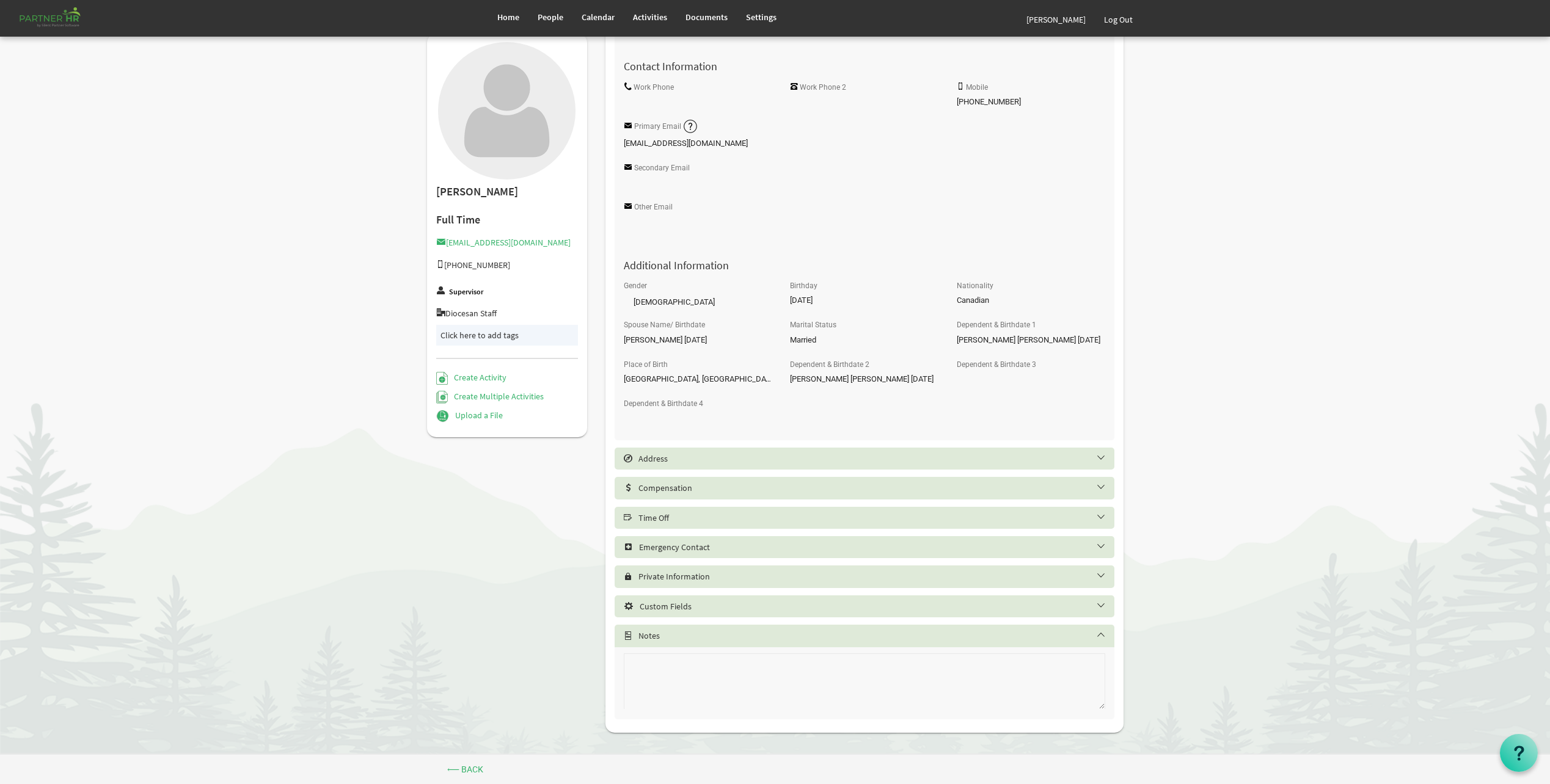
scroll to position [317, 0]
click at [669, 512] on h5 "Time Off" at bounding box center [874, 515] width 500 height 9
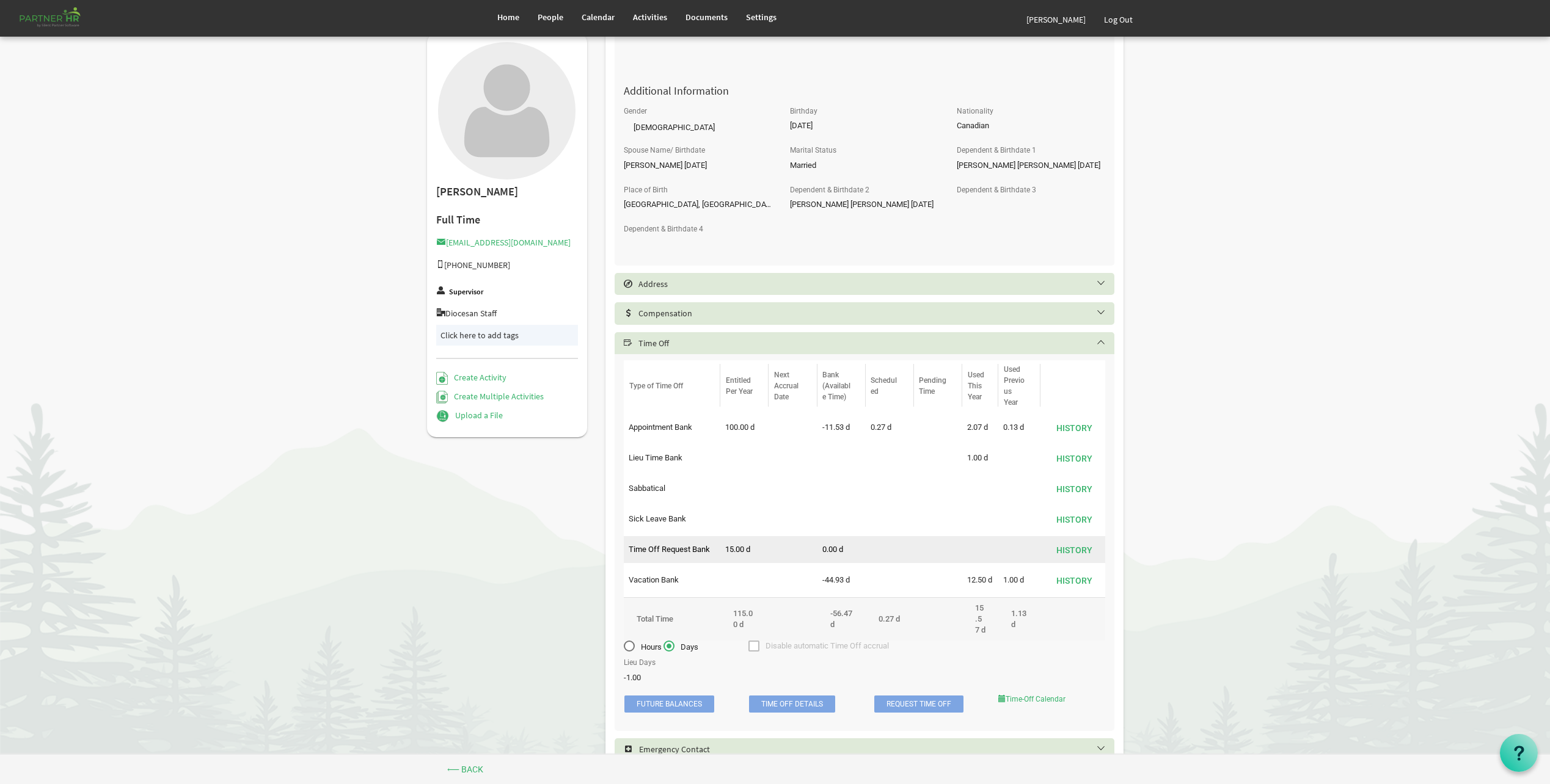
scroll to position [500, 0]
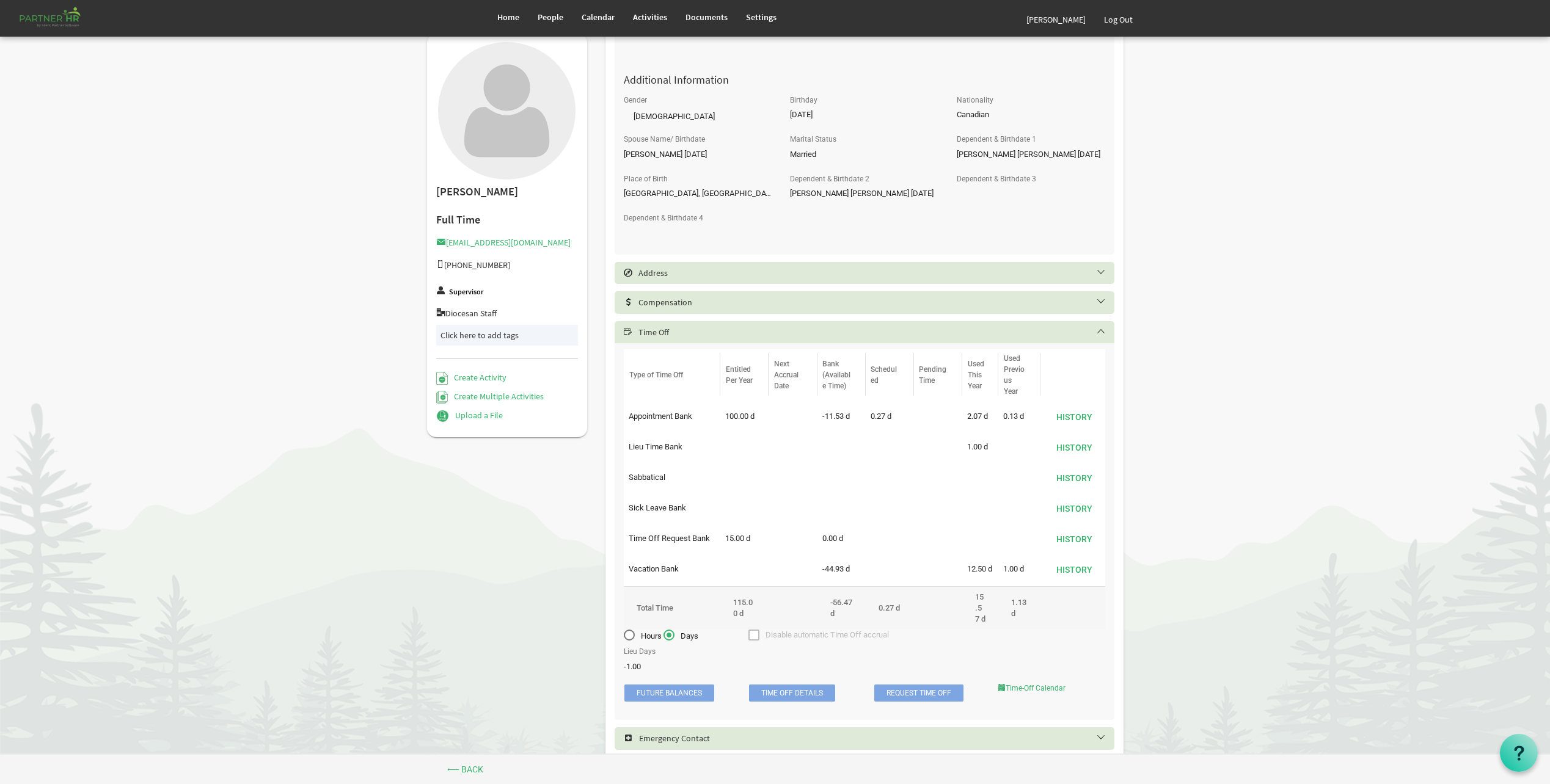
click at [648, 676] on input "-1.00" at bounding box center [698, 666] width 148 height 20
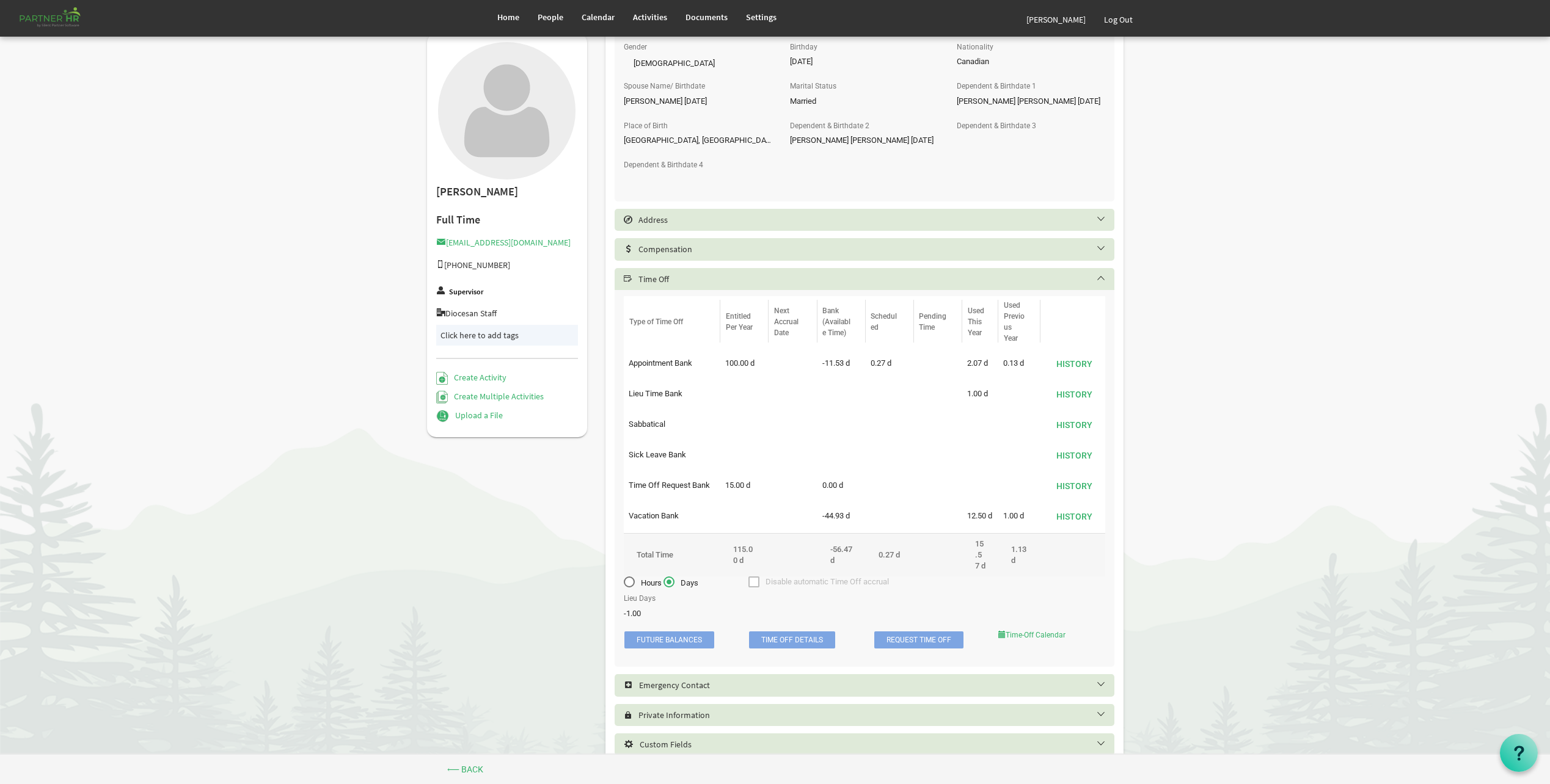
scroll to position [561, 0]
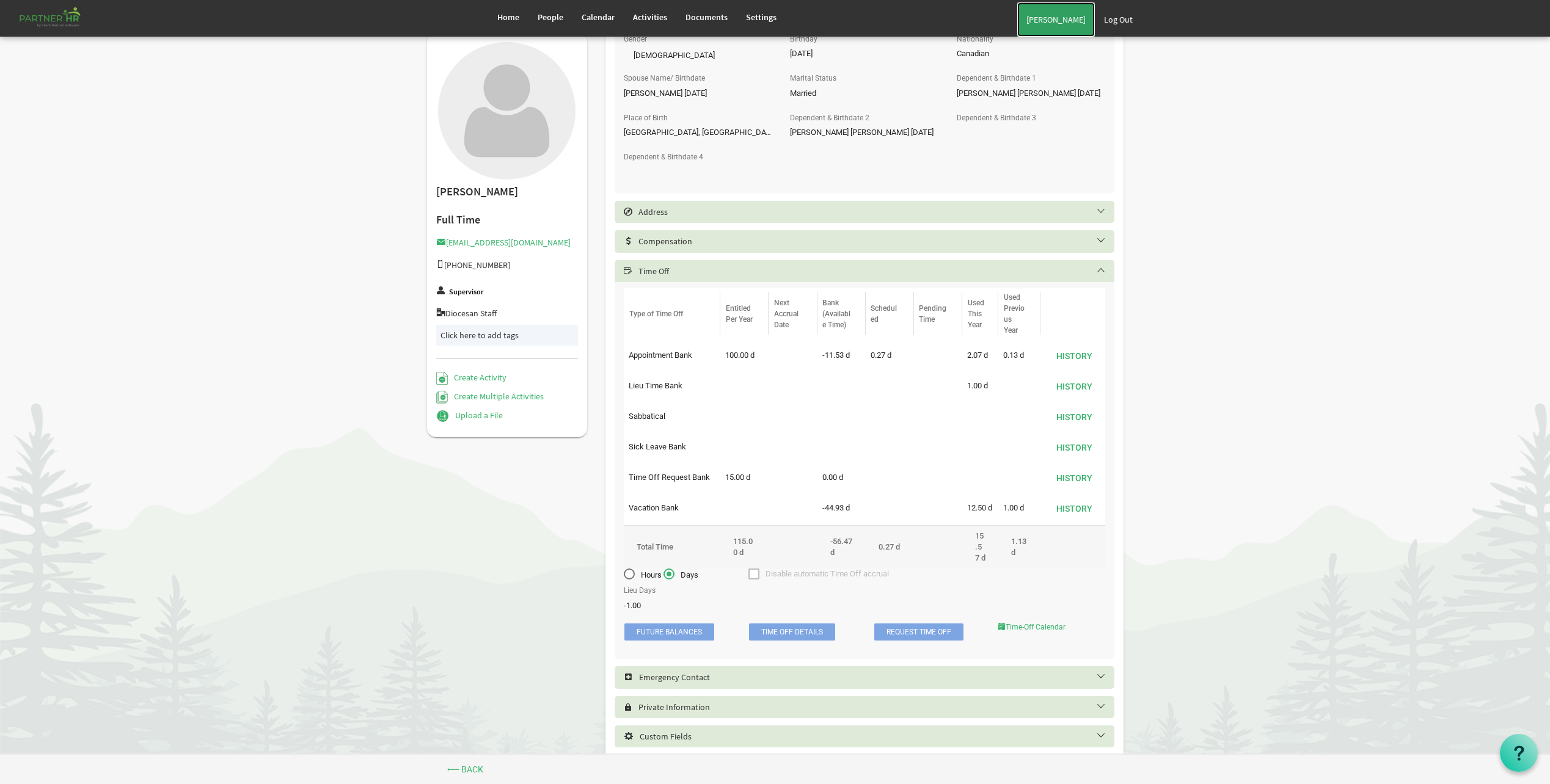
click at [1083, 12] on link "[PERSON_NAME]" at bounding box center [1056, 20] width 78 height 35
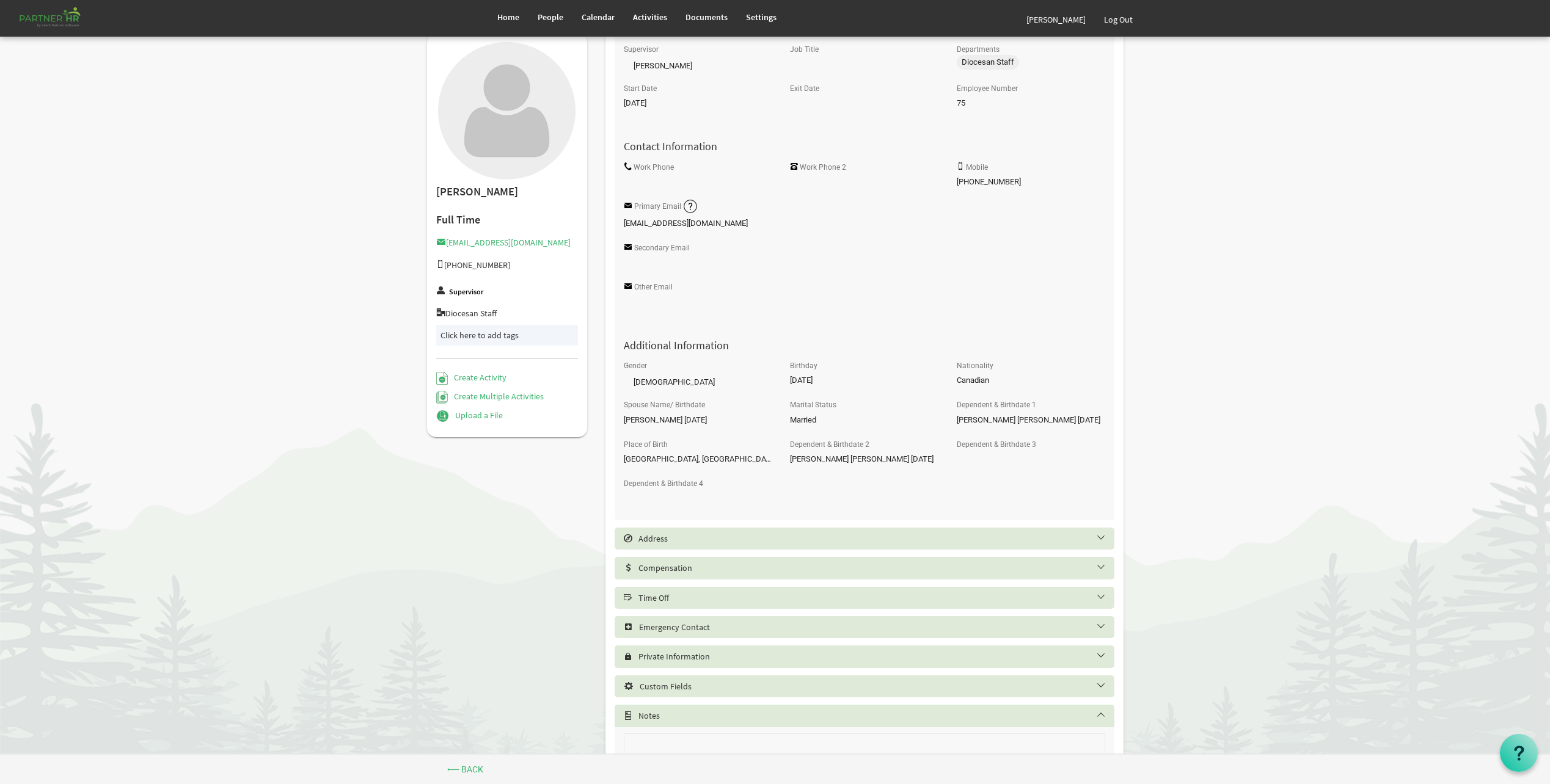
scroll to position [175, 0]
